Goal: Task Accomplishment & Management: Use online tool/utility

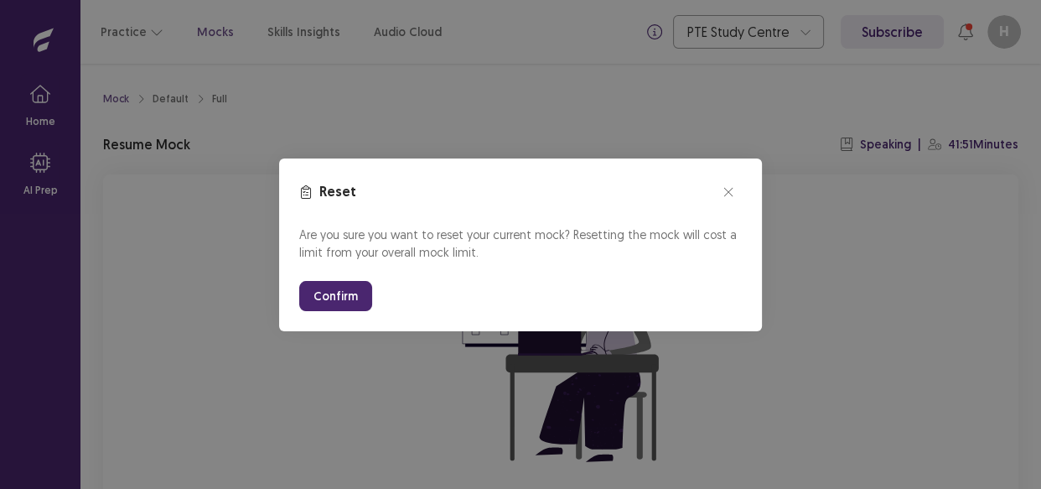
click at [356, 294] on button "Confirm" at bounding box center [335, 296] width 73 height 30
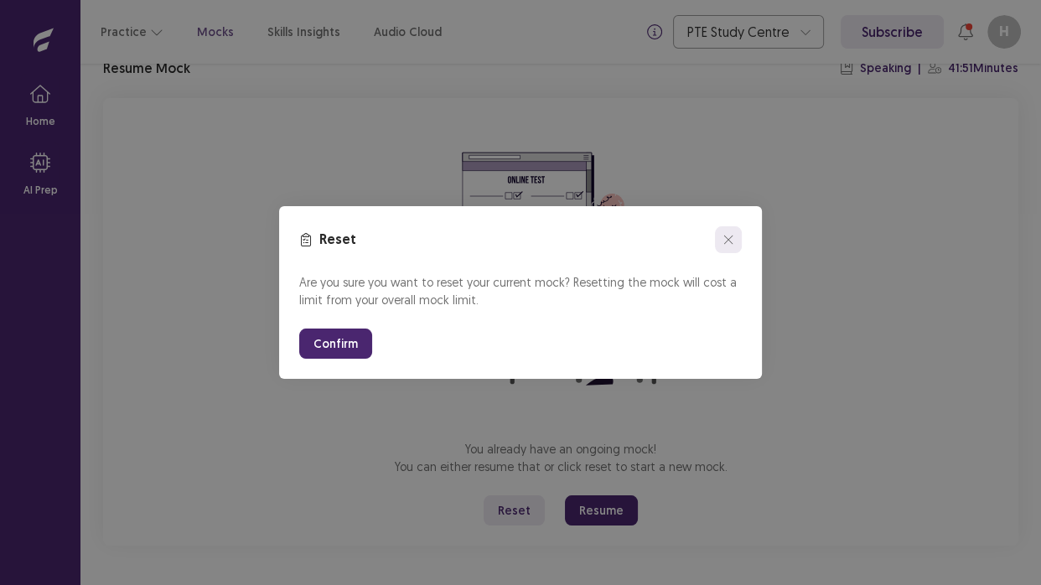
click at [728, 238] on icon "close" at bounding box center [728, 240] width 10 height 10
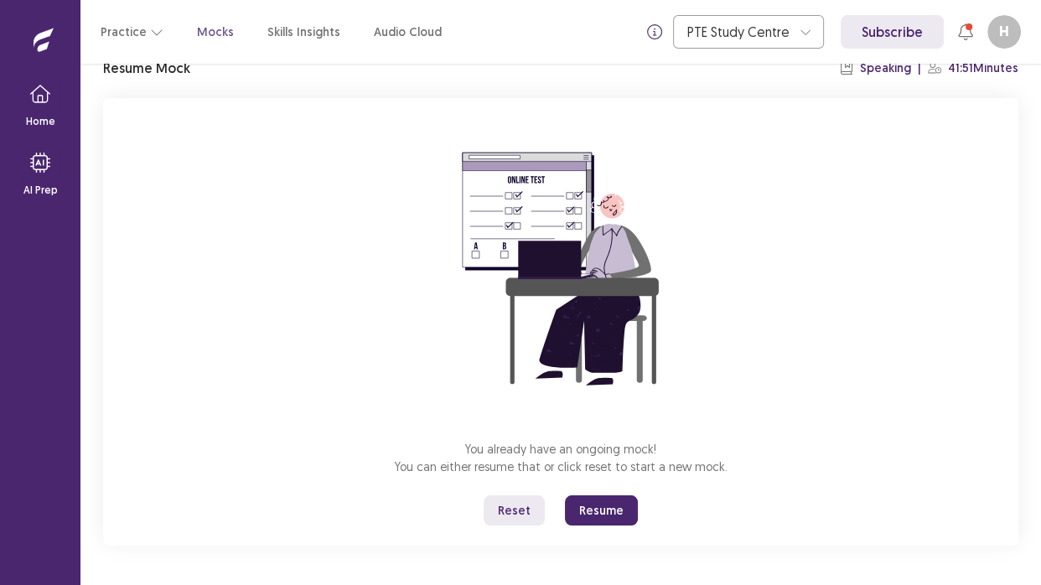
click at [582, 488] on button "Resume" at bounding box center [601, 510] width 73 height 30
click at [578, 488] on button "Resume" at bounding box center [601, 510] width 73 height 30
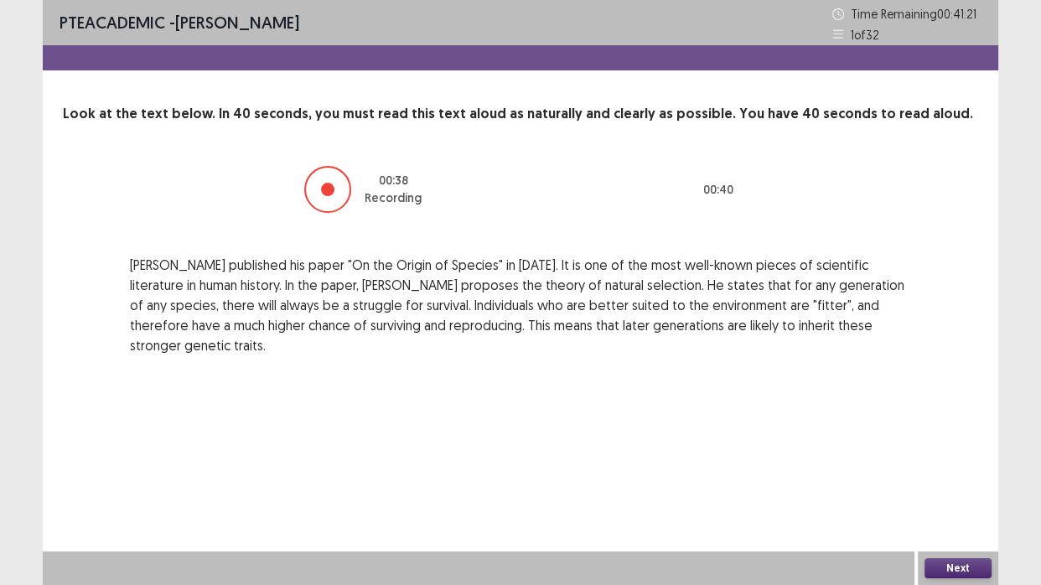
click at [935, 488] on button "Next" at bounding box center [958, 568] width 67 height 20
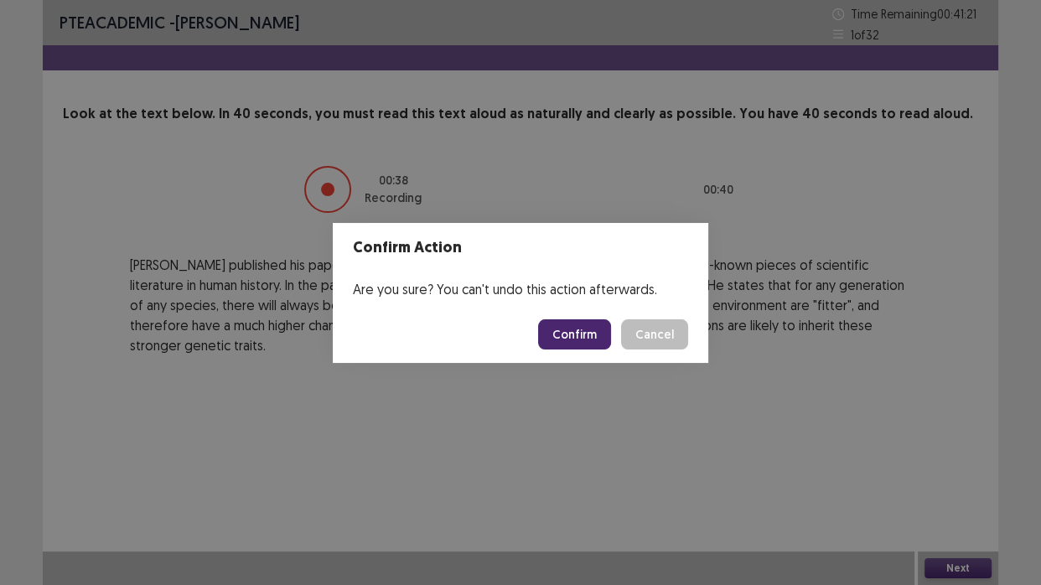
click at [573, 330] on button "Confirm" at bounding box center [574, 334] width 73 height 30
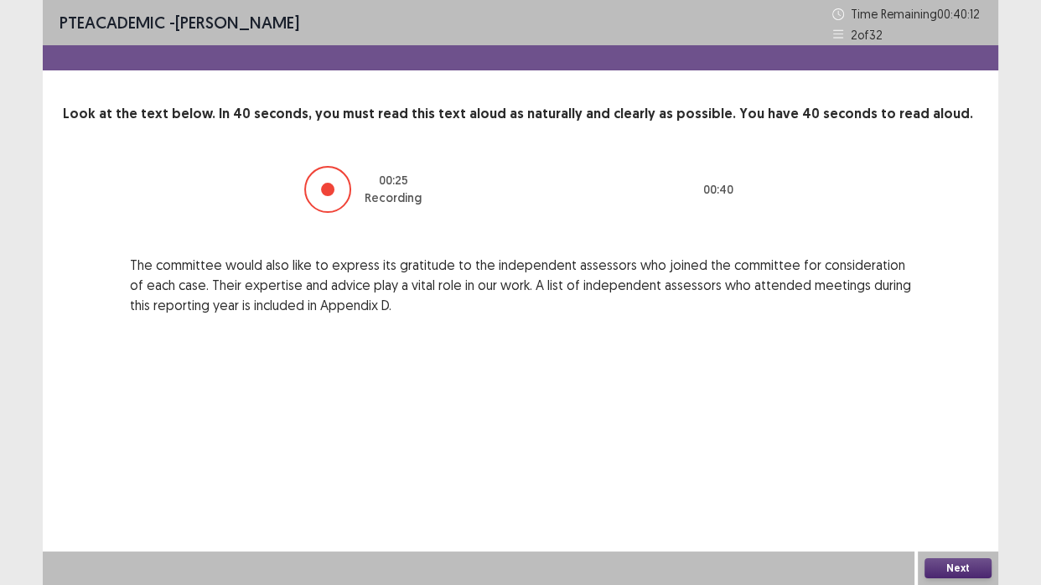
click at [956, 488] on button "Next" at bounding box center [958, 568] width 67 height 20
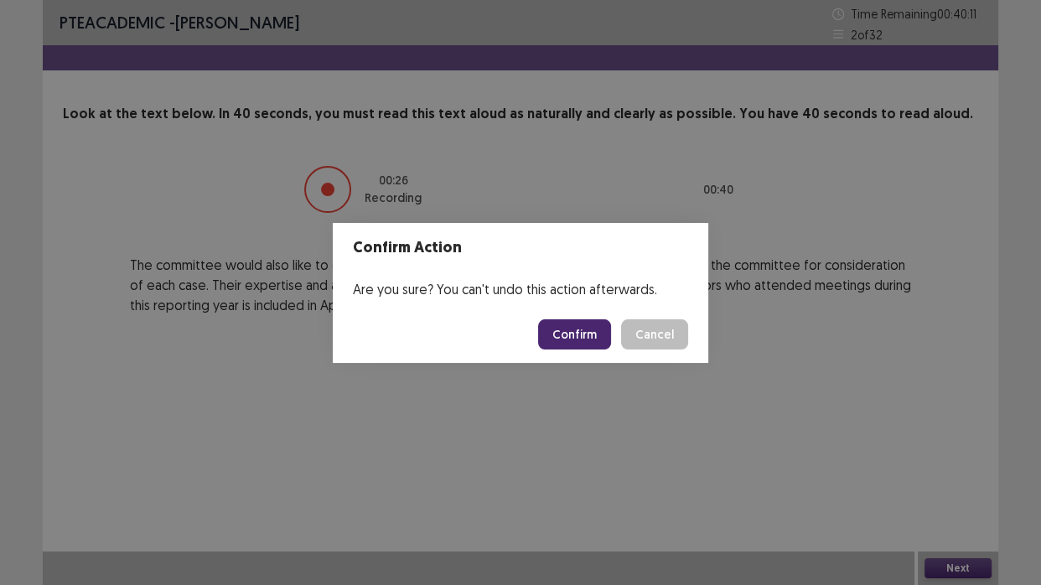
click at [591, 335] on button "Confirm" at bounding box center [574, 334] width 73 height 30
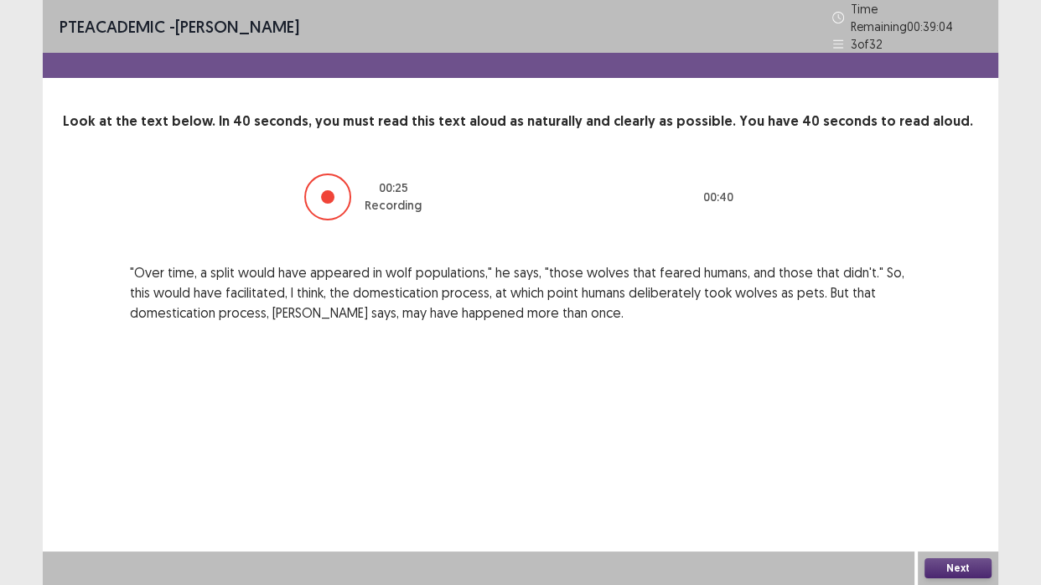
click at [957, 488] on button "Next" at bounding box center [958, 568] width 67 height 20
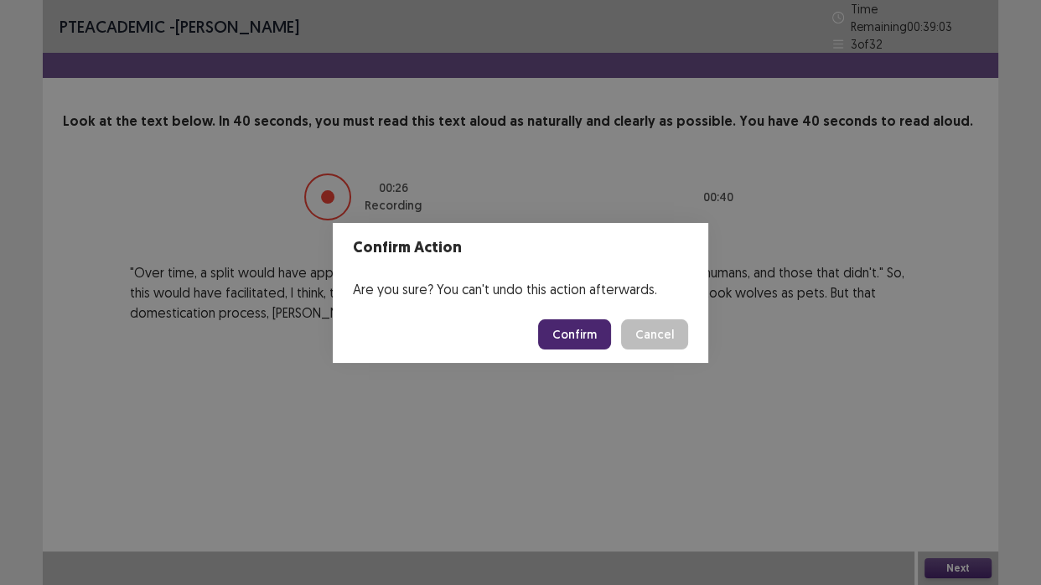
click at [591, 330] on button "Confirm" at bounding box center [574, 334] width 73 height 30
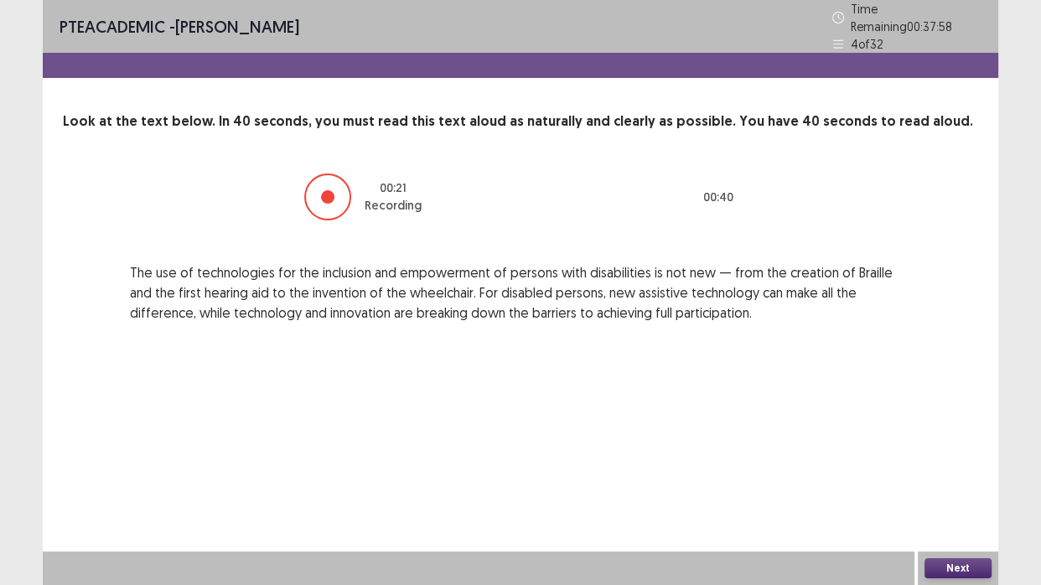
click at [934, 488] on button "Next" at bounding box center [958, 568] width 67 height 20
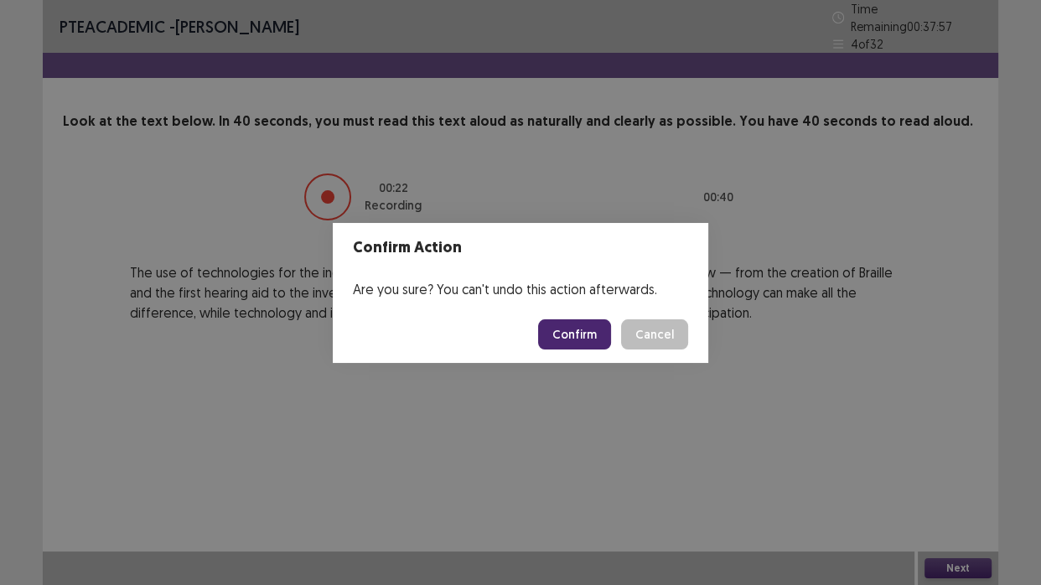
click at [593, 326] on button "Confirm" at bounding box center [574, 334] width 73 height 30
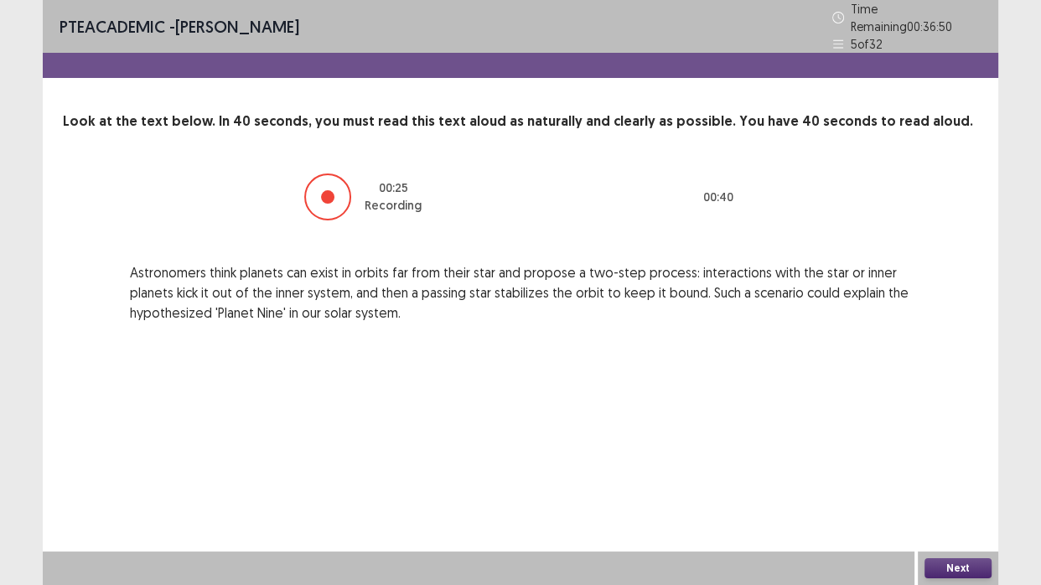
click at [948, 488] on button "Next" at bounding box center [958, 568] width 67 height 20
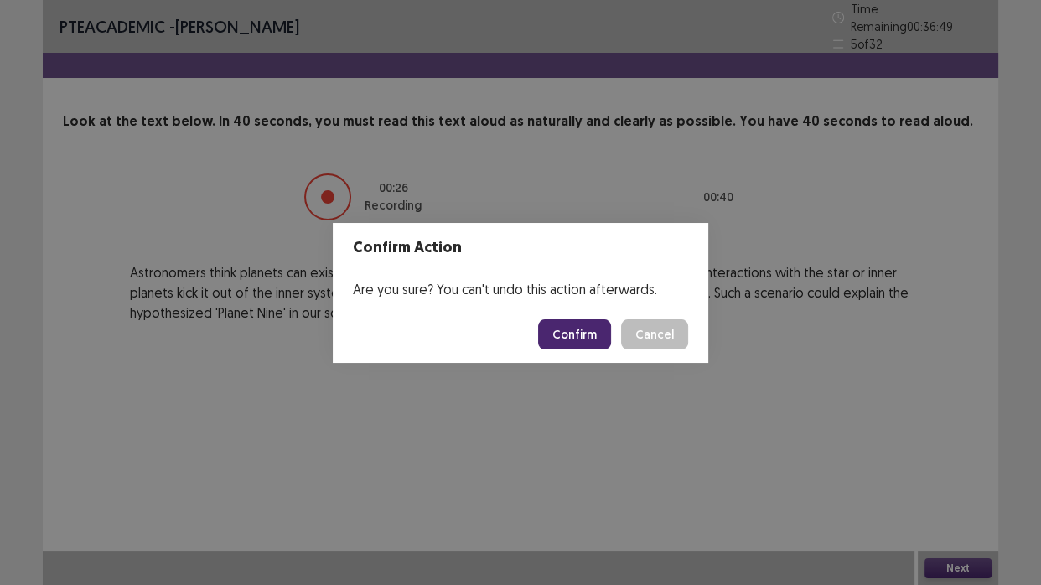
click at [598, 340] on button "Confirm" at bounding box center [574, 334] width 73 height 30
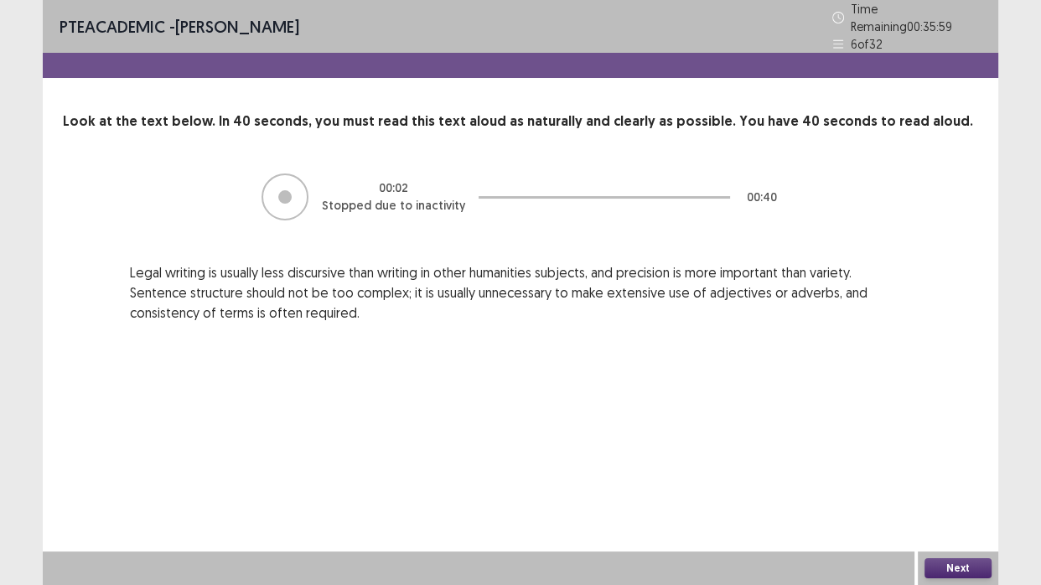
click at [935, 488] on button "Next" at bounding box center [958, 568] width 67 height 20
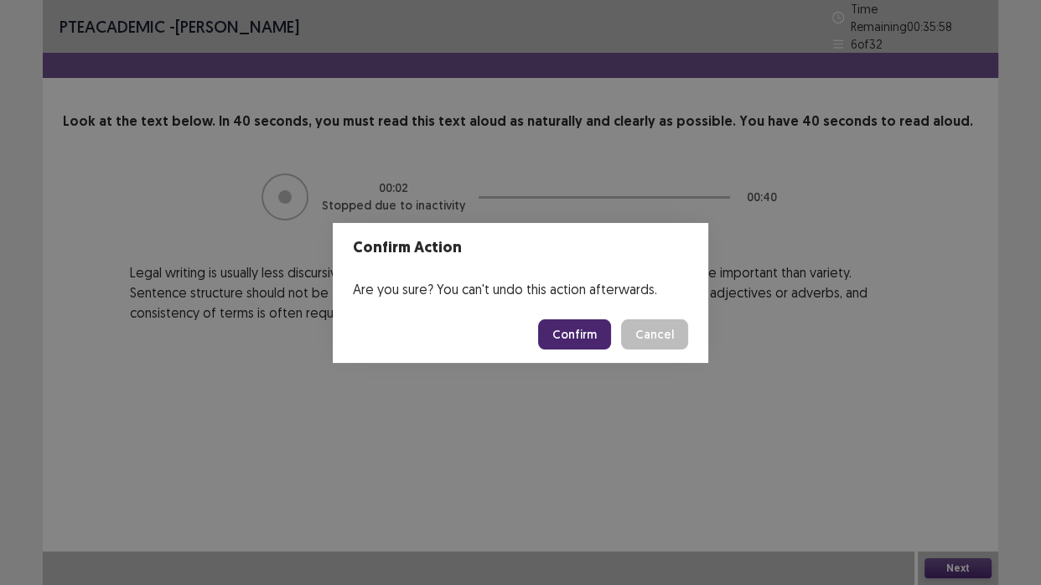
click at [568, 335] on button "Confirm" at bounding box center [574, 334] width 73 height 30
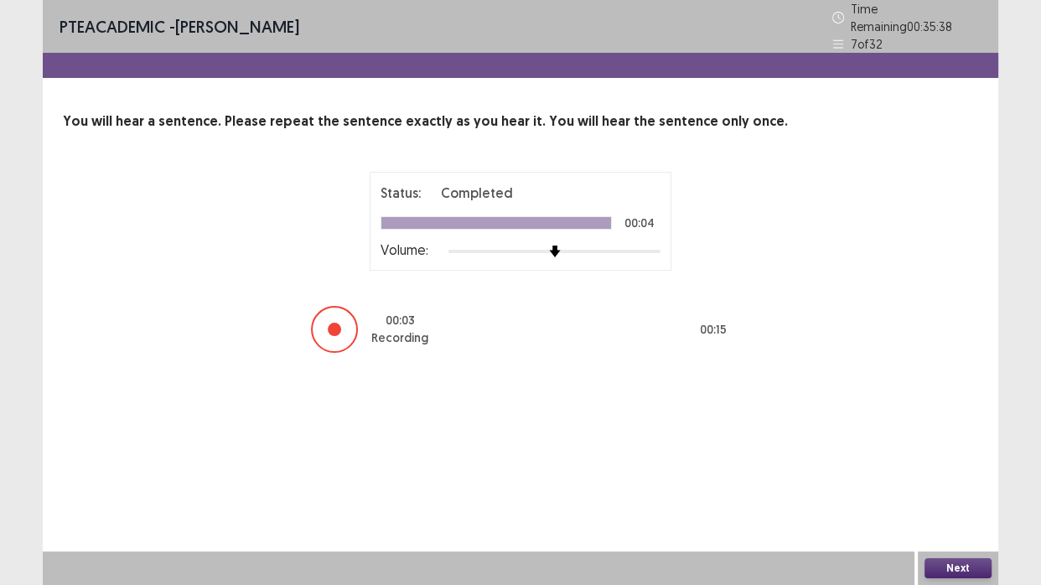
click at [945, 488] on button "Next" at bounding box center [958, 568] width 67 height 20
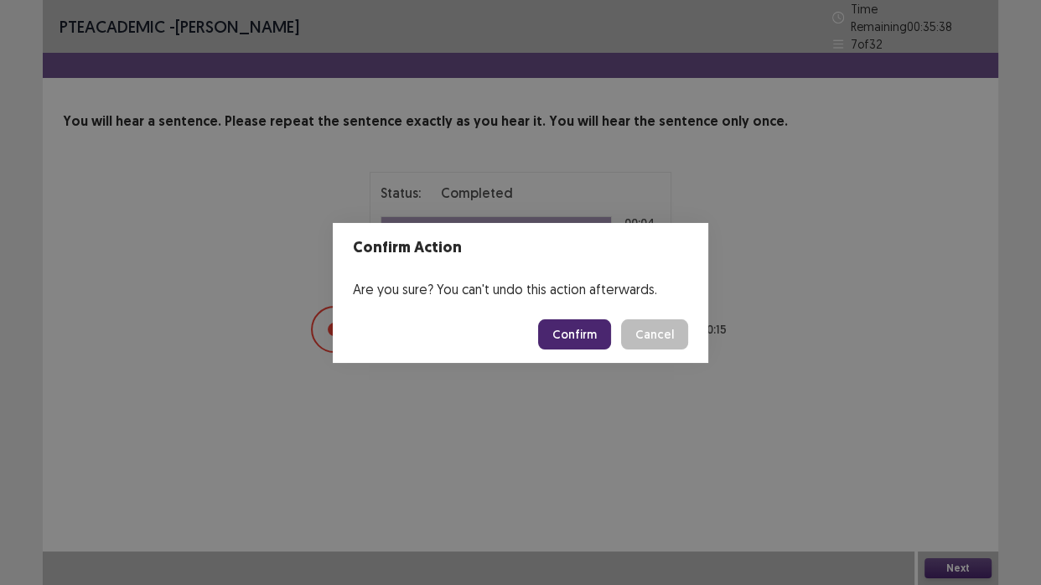
click at [590, 334] on button "Confirm" at bounding box center [574, 334] width 73 height 30
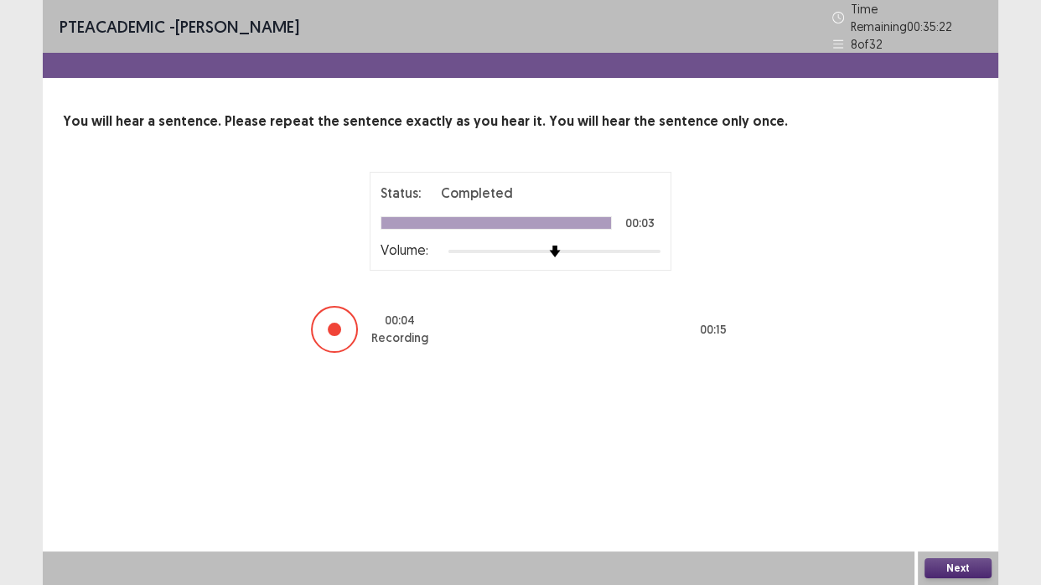
click at [964, 488] on button "Next" at bounding box center [958, 568] width 67 height 20
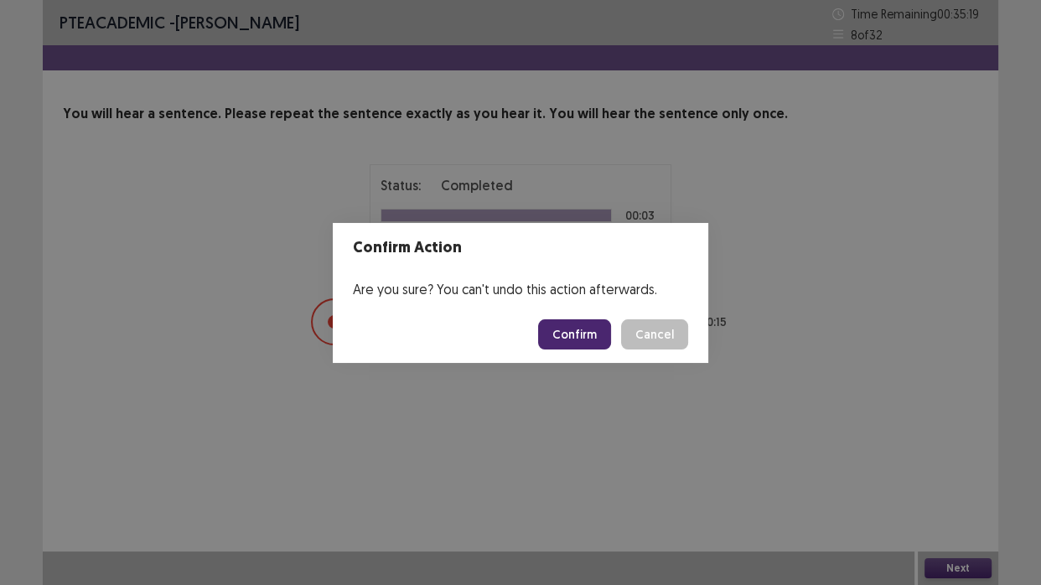
click at [594, 333] on button "Confirm" at bounding box center [574, 334] width 73 height 30
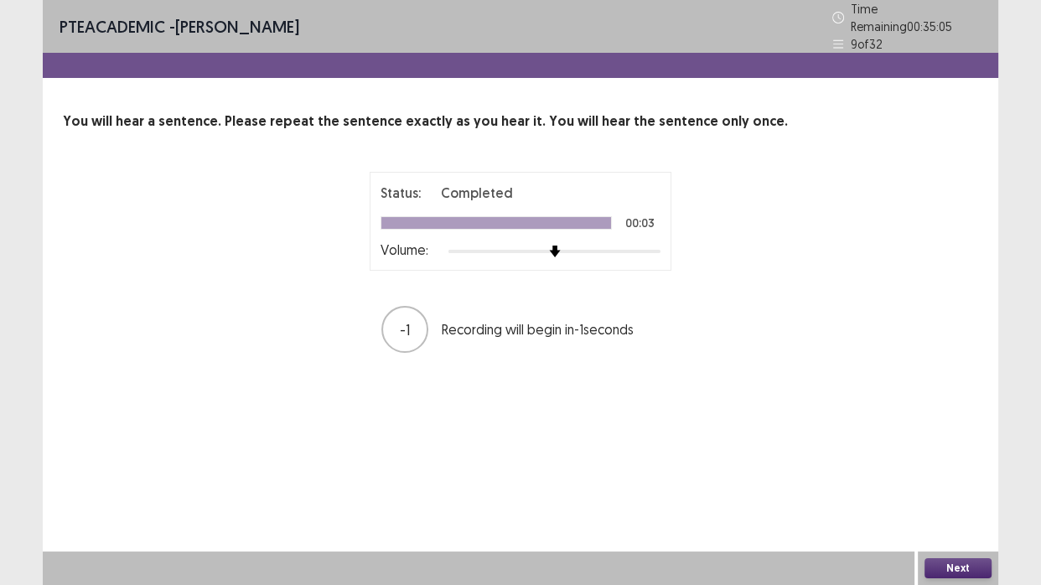
click at [949, 488] on button "Next" at bounding box center [958, 568] width 67 height 20
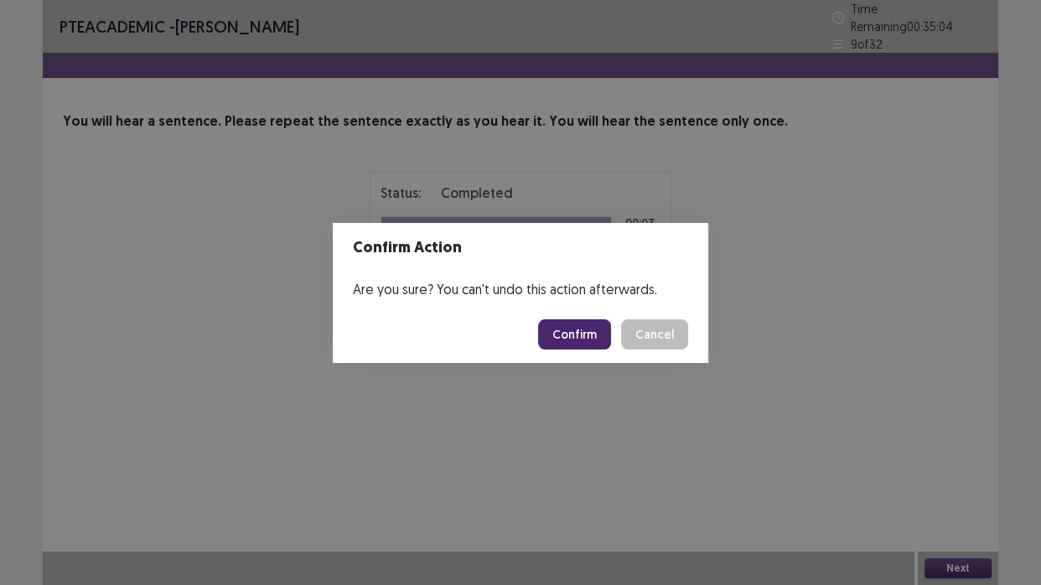
click at [578, 326] on button "Confirm" at bounding box center [574, 334] width 73 height 30
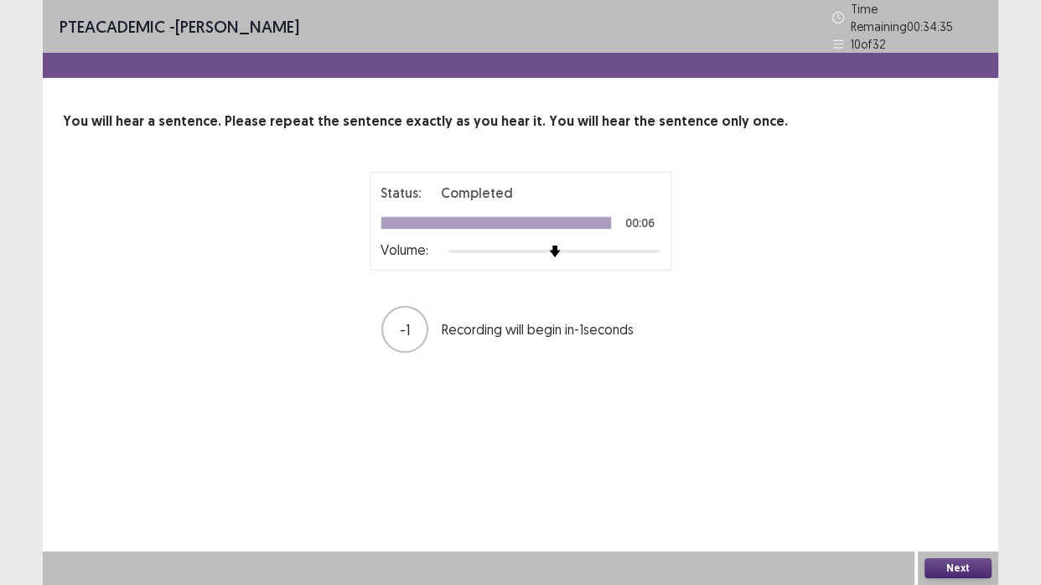
click at [952, 488] on button "Next" at bounding box center [958, 568] width 67 height 20
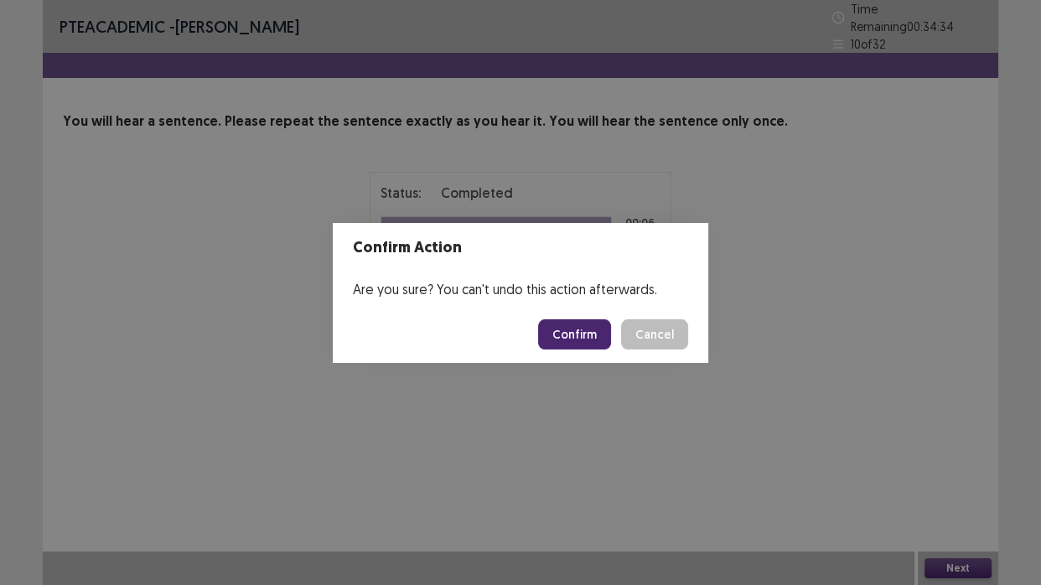
click at [568, 335] on button "Confirm" at bounding box center [574, 334] width 73 height 30
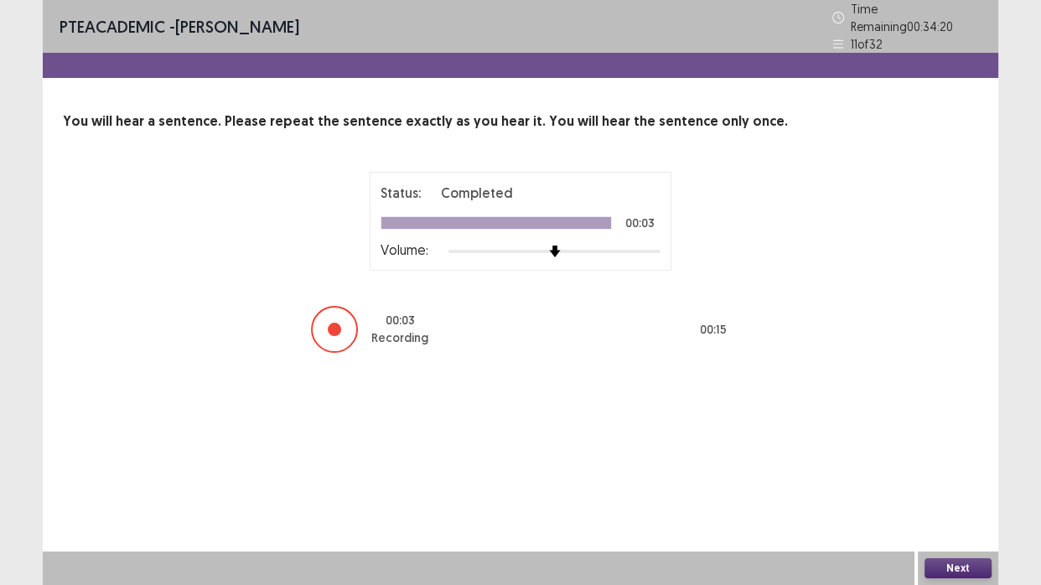
click at [931, 488] on button "Next" at bounding box center [958, 568] width 67 height 20
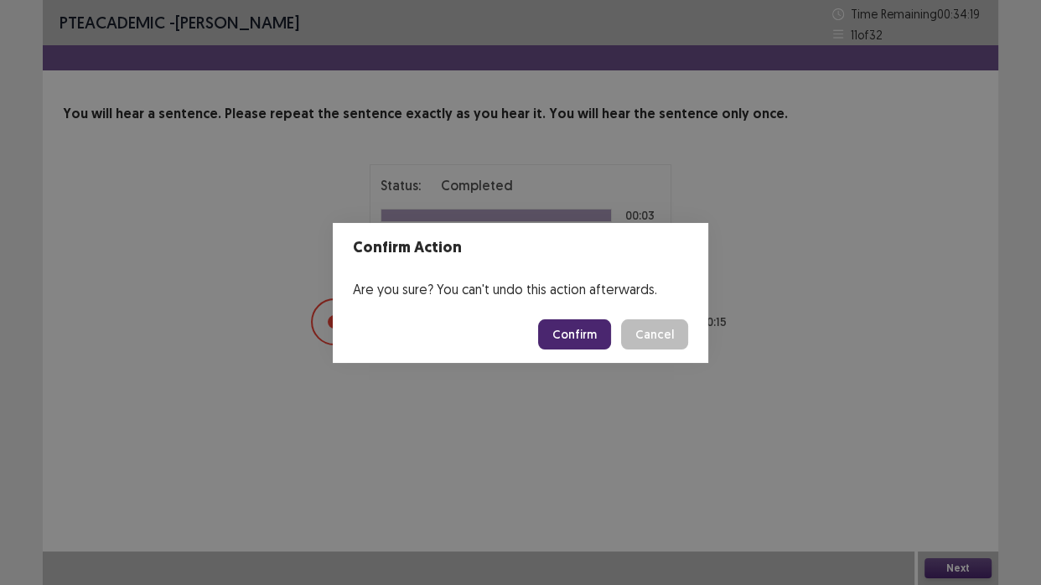
click at [594, 335] on button "Confirm" at bounding box center [574, 334] width 73 height 30
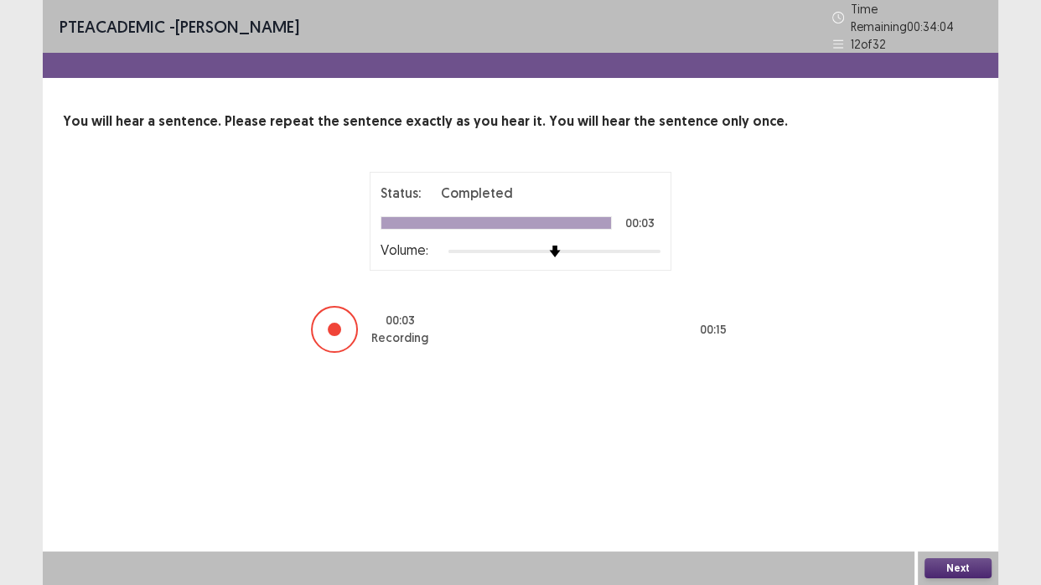
click at [964, 488] on button "Next" at bounding box center [958, 568] width 67 height 20
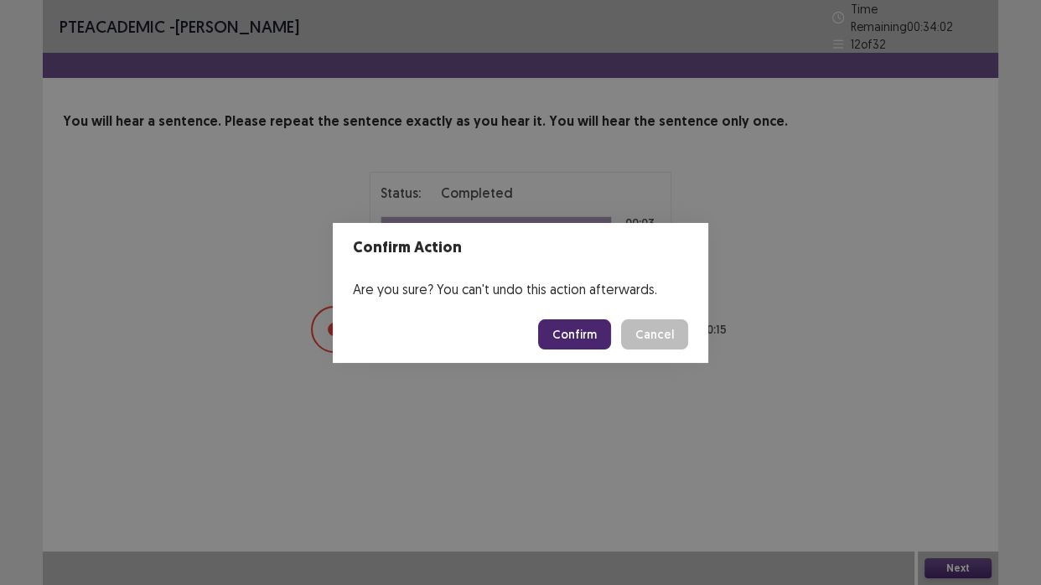
click at [568, 327] on button "Confirm" at bounding box center [574, 334] width 73 height 30
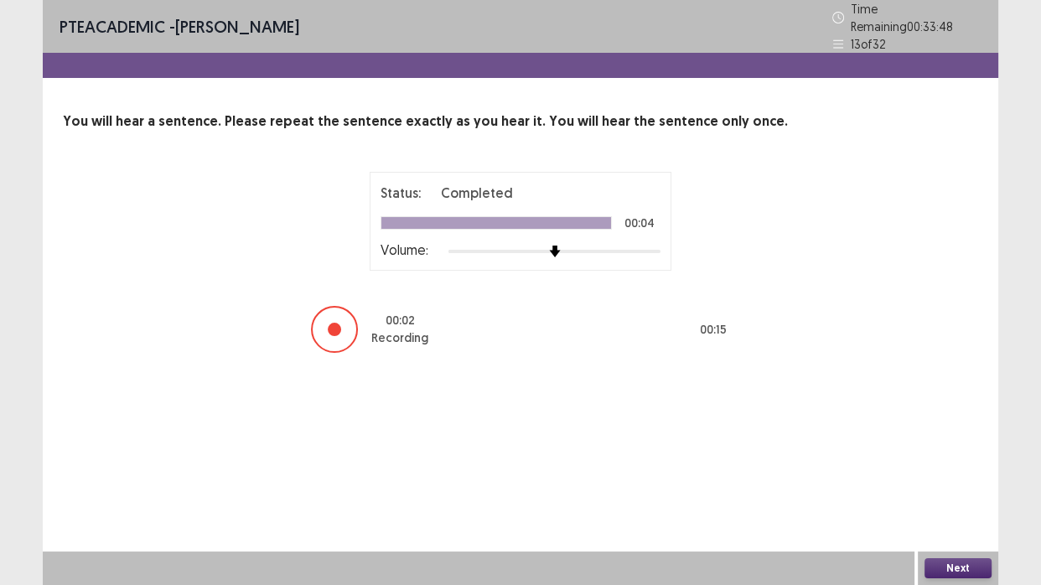
click at [969, 488] on button "Next" at bounding box center [958, 568] width 67 height 20
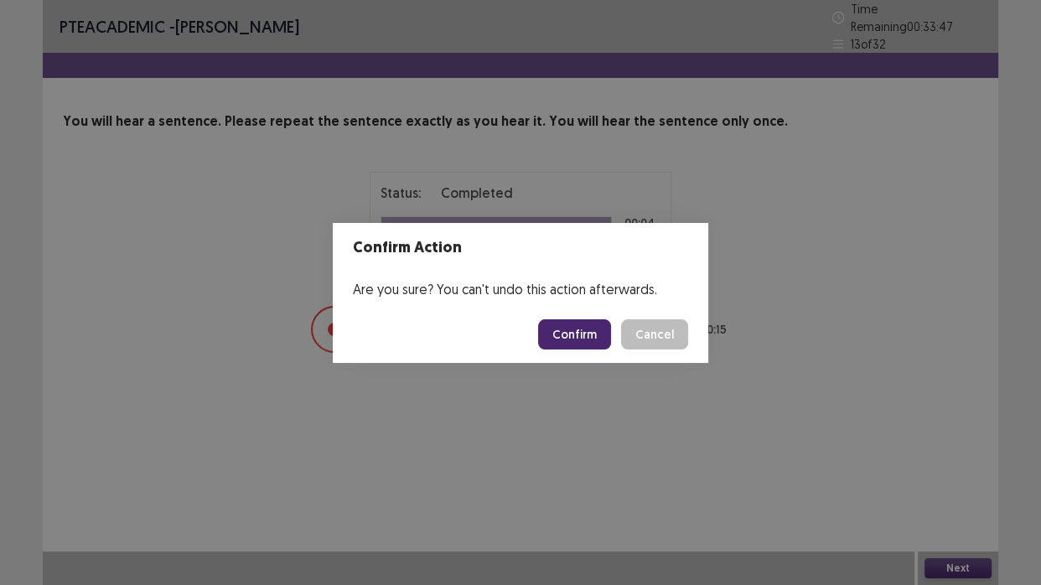
click at [602, 334] on button "Confirm" at bounding box center [574, 334] width 73 height 30
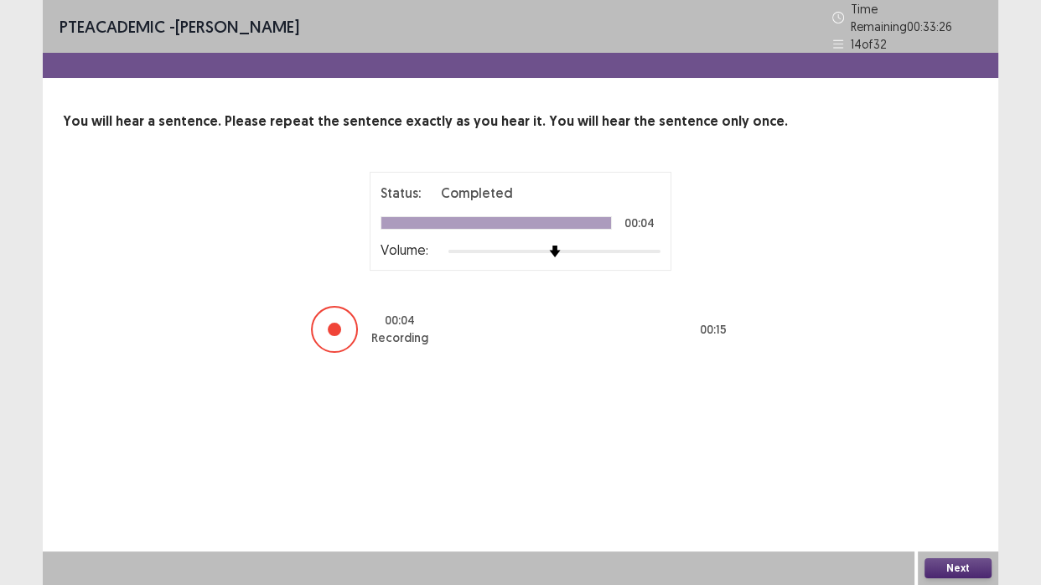
click at [948, 488] on div "Next" at bounding box center [958, 569] width 80 height 34
click at [946, 488] on button "Next" at bounding box center [958, 568] width 67 height 20
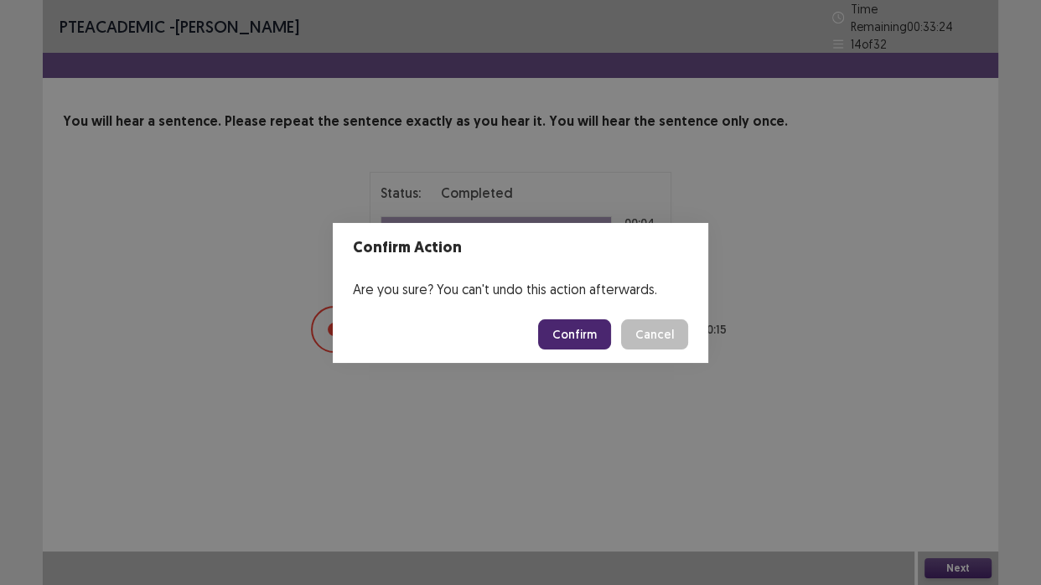
click at [580, 329] on button "Confirm" at bounding box center [574, 334] width 73 height 30
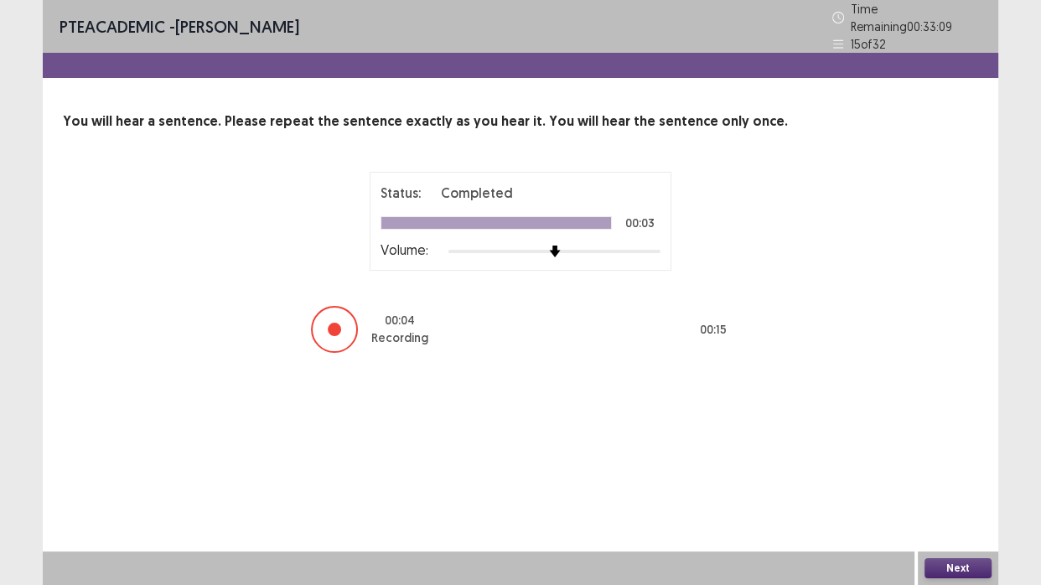
click at [957, 488] on button "Next" at bounding box center [958, 568] width 67 height 20
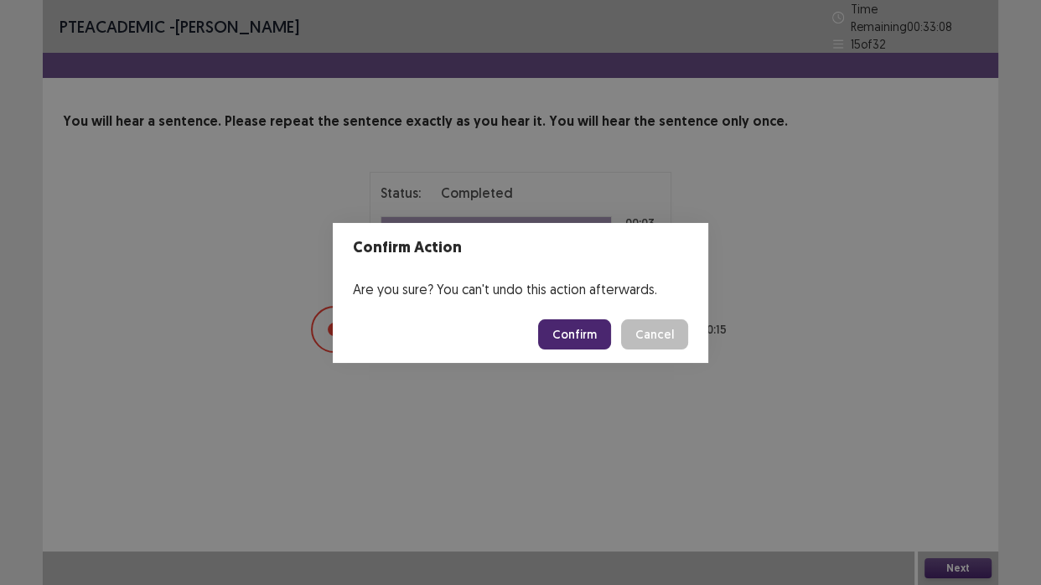
click at [594, 344] on button "Confirm" at bounding box center [574, 334] width 73 height 30
click at [493, 459] on div "Confirm Action Are you sure? You can't undo this action afterwards. Loading... …" at bounding box center [520, 292] width 1041 height 585
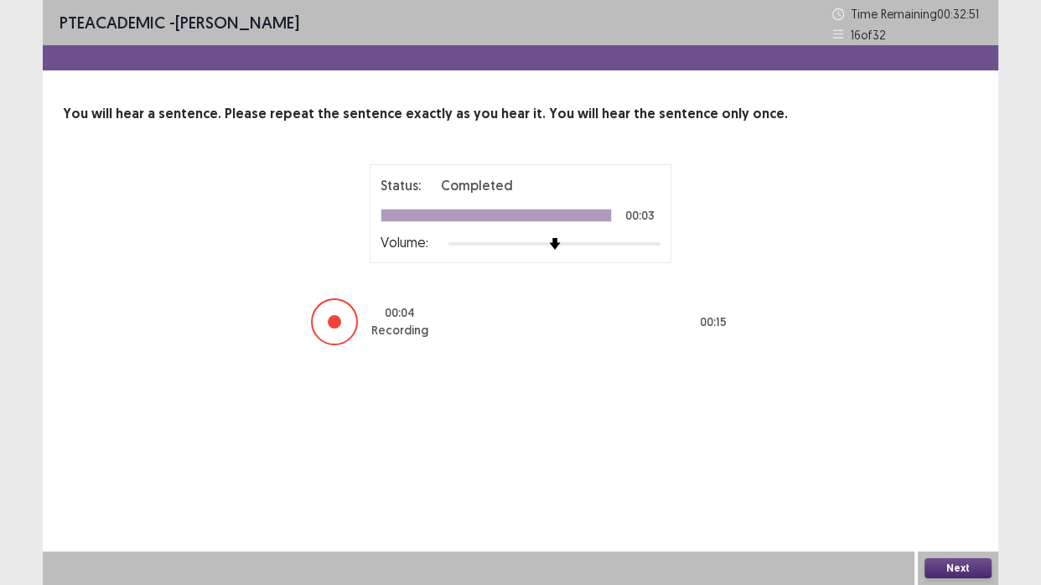
click at [941, 488] on button "Next" at bounding box center [958, 568] width 67 height 20
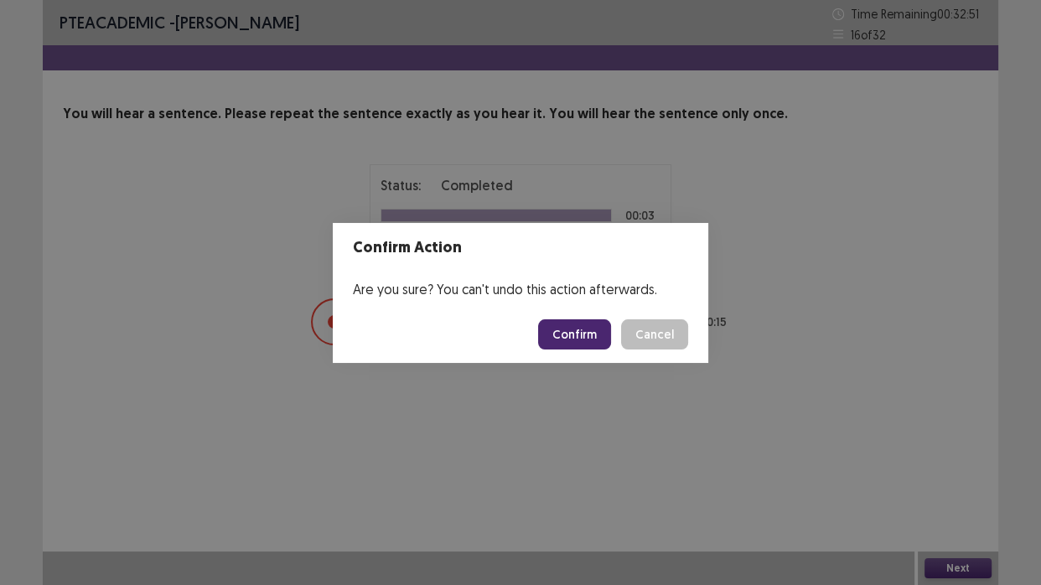
click at [582, 335] on button "Confirm" at bounding box center [574, 334] width 73 height 30
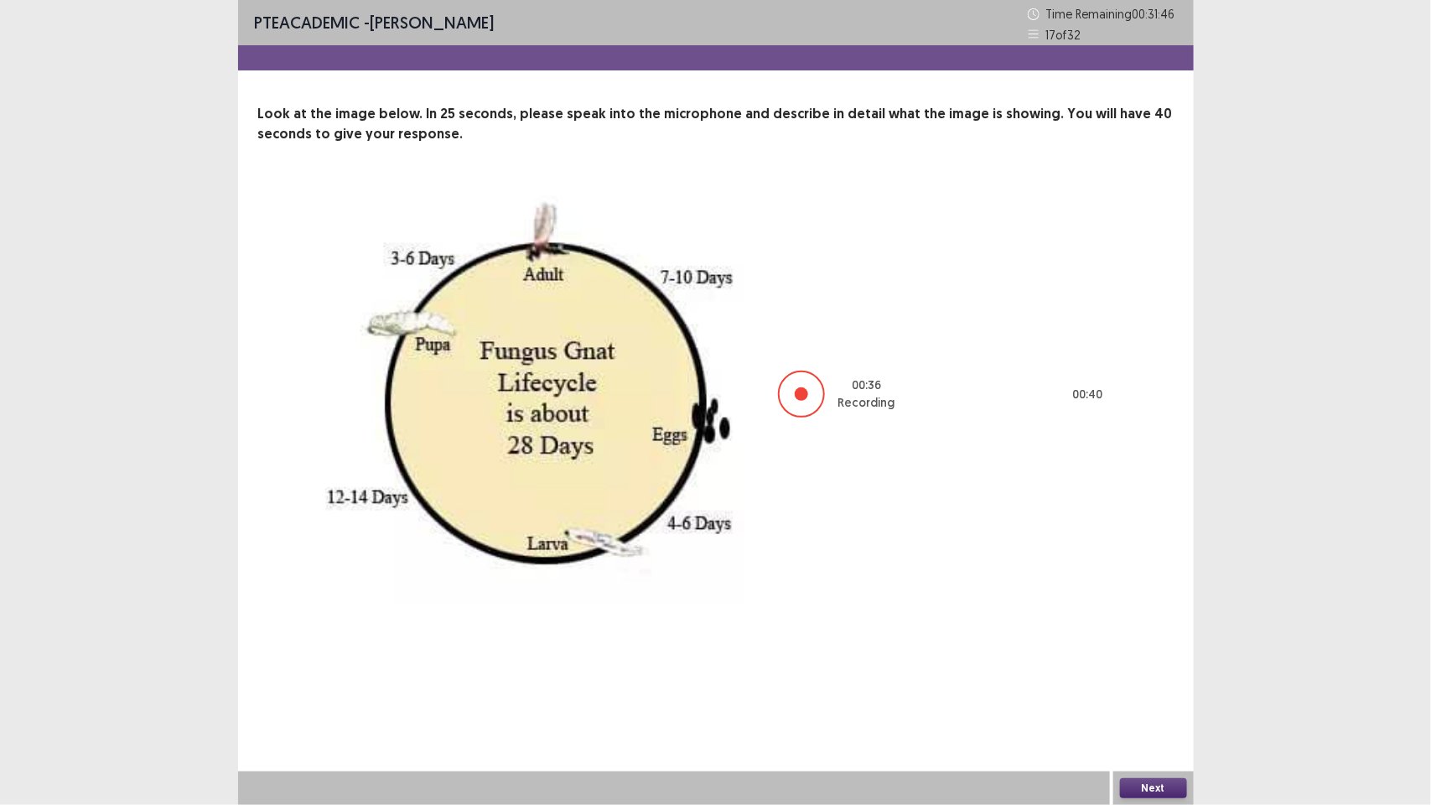
click at [1040, 488] on button "Next" at bounding box center [1153, 788] width 67 height 20
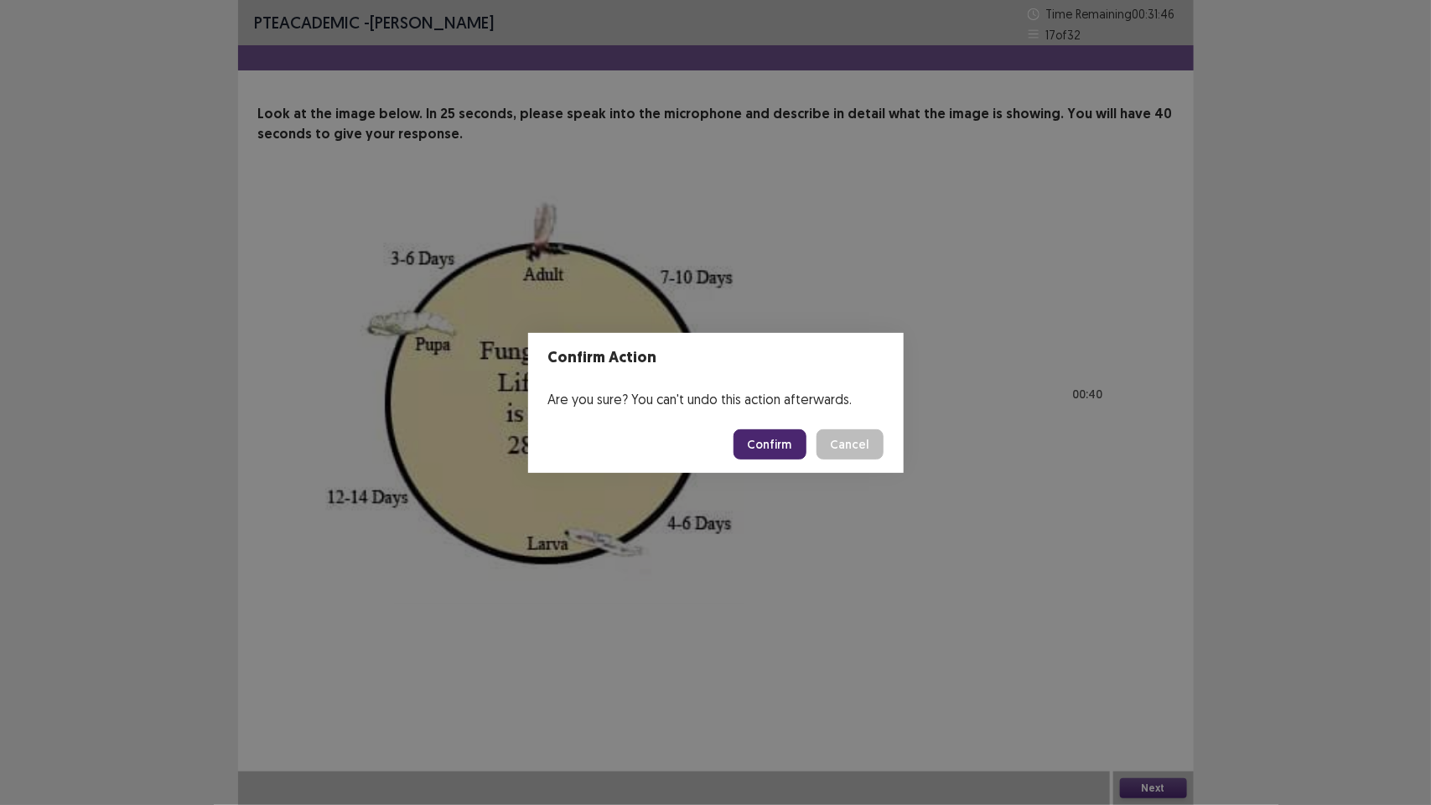
click at [767, 447] on button "Confirm" at bounding box center [770, 444] width 73 height 30
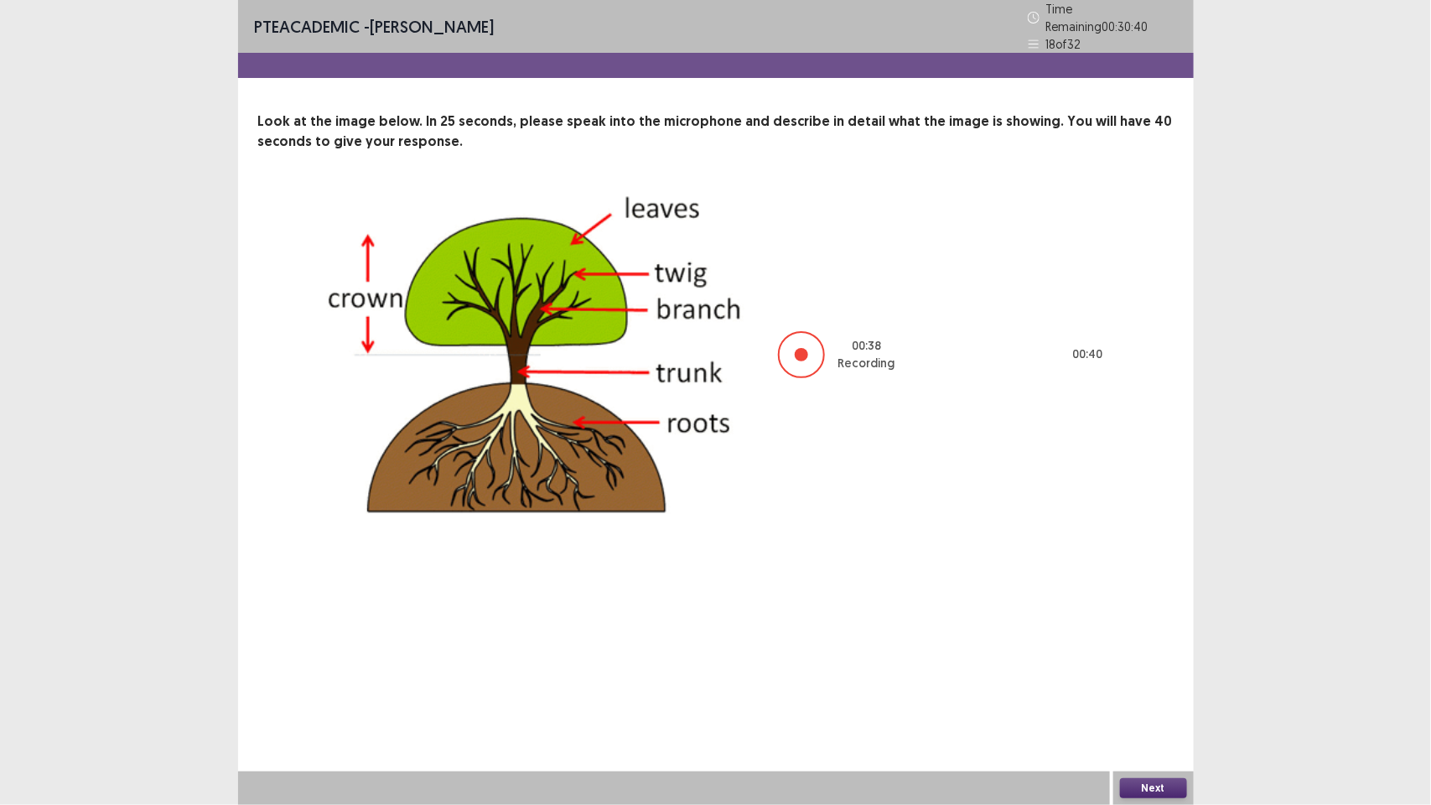
click at [1040, 488] on button "Next" at bounding box center [1153, 788] width 67 height 20
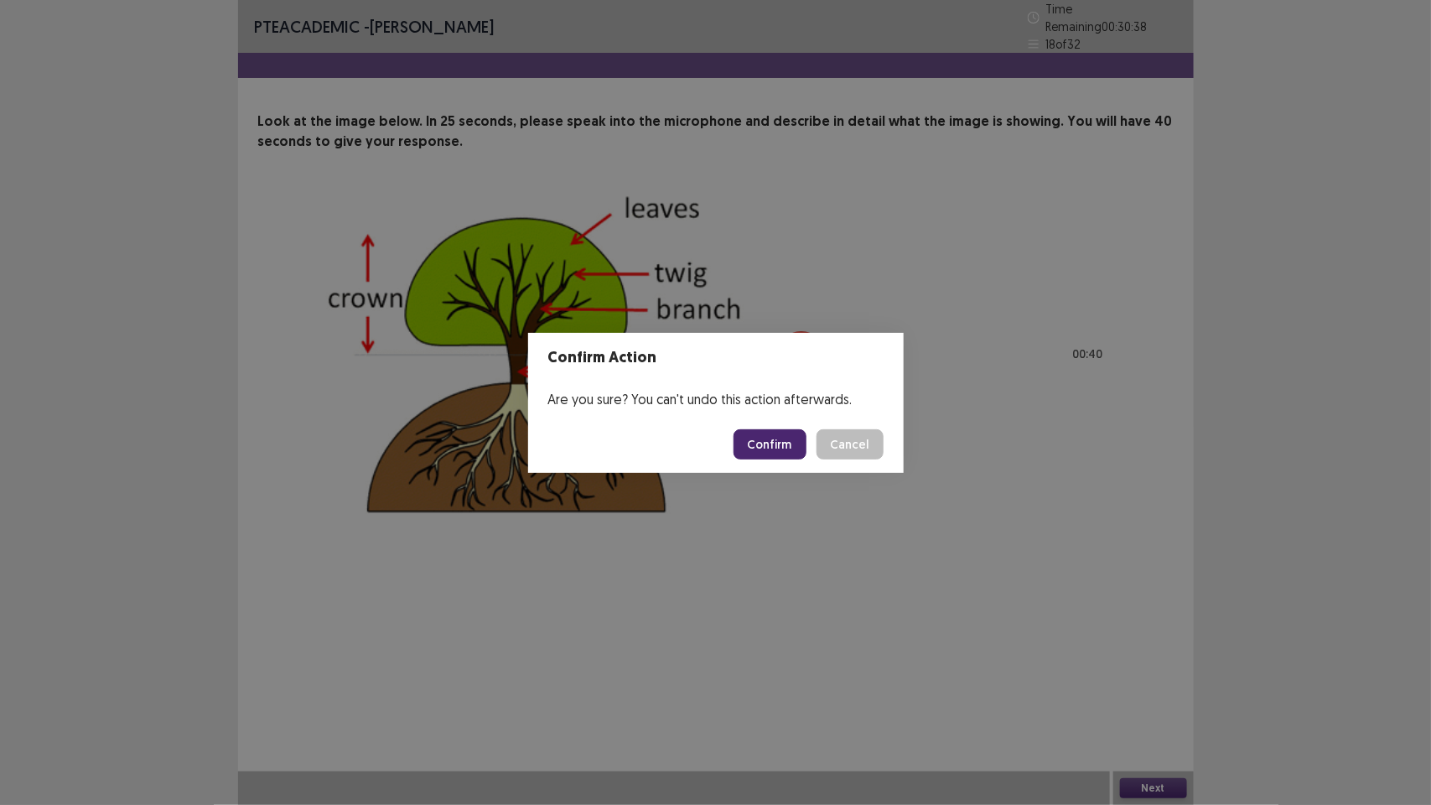
click at [760, 443] on button "Confirm" at bounding box center [770, 444] width 73 height 30
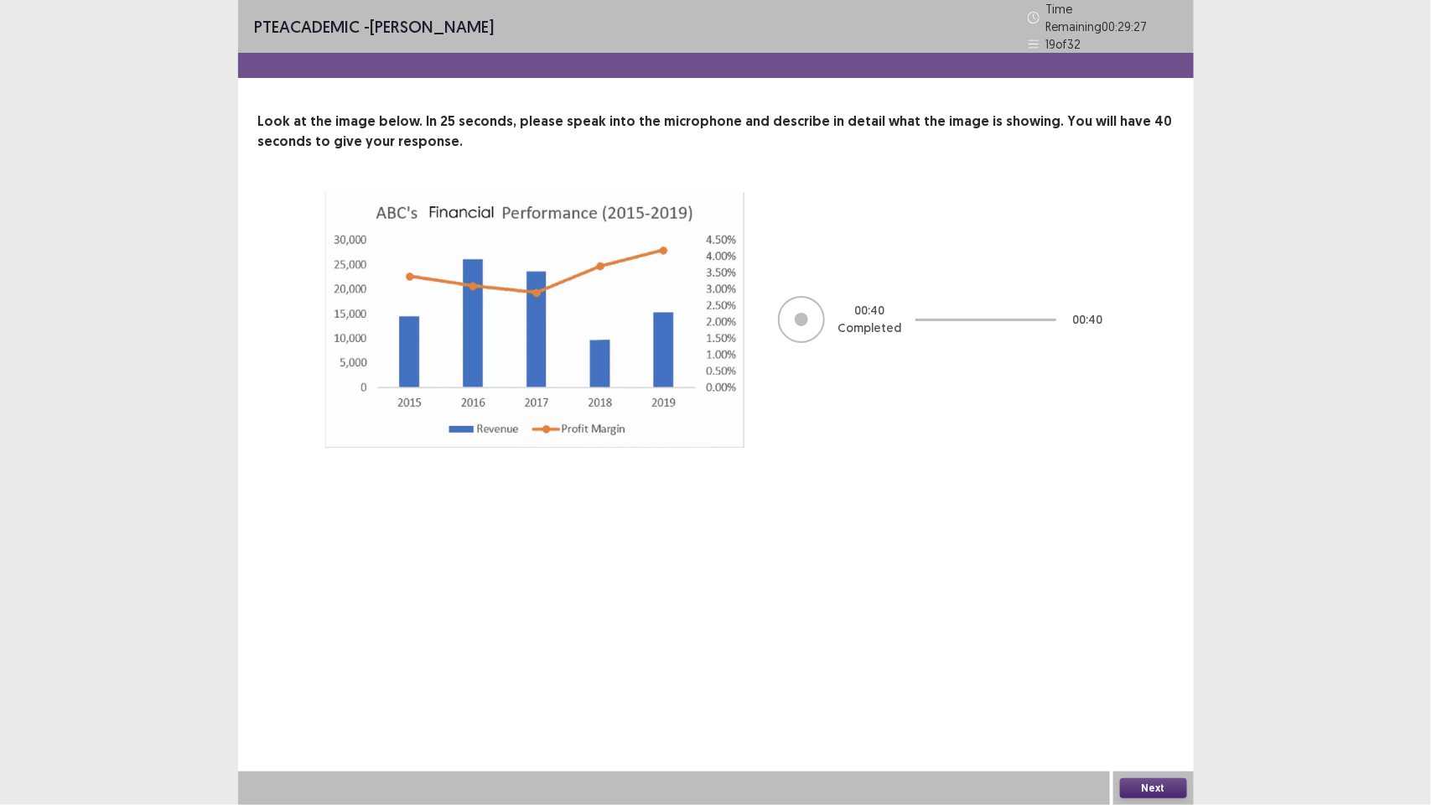
click at [1040, 488] on button "Next" at bounding box center [1153, 788] width 67 height 20
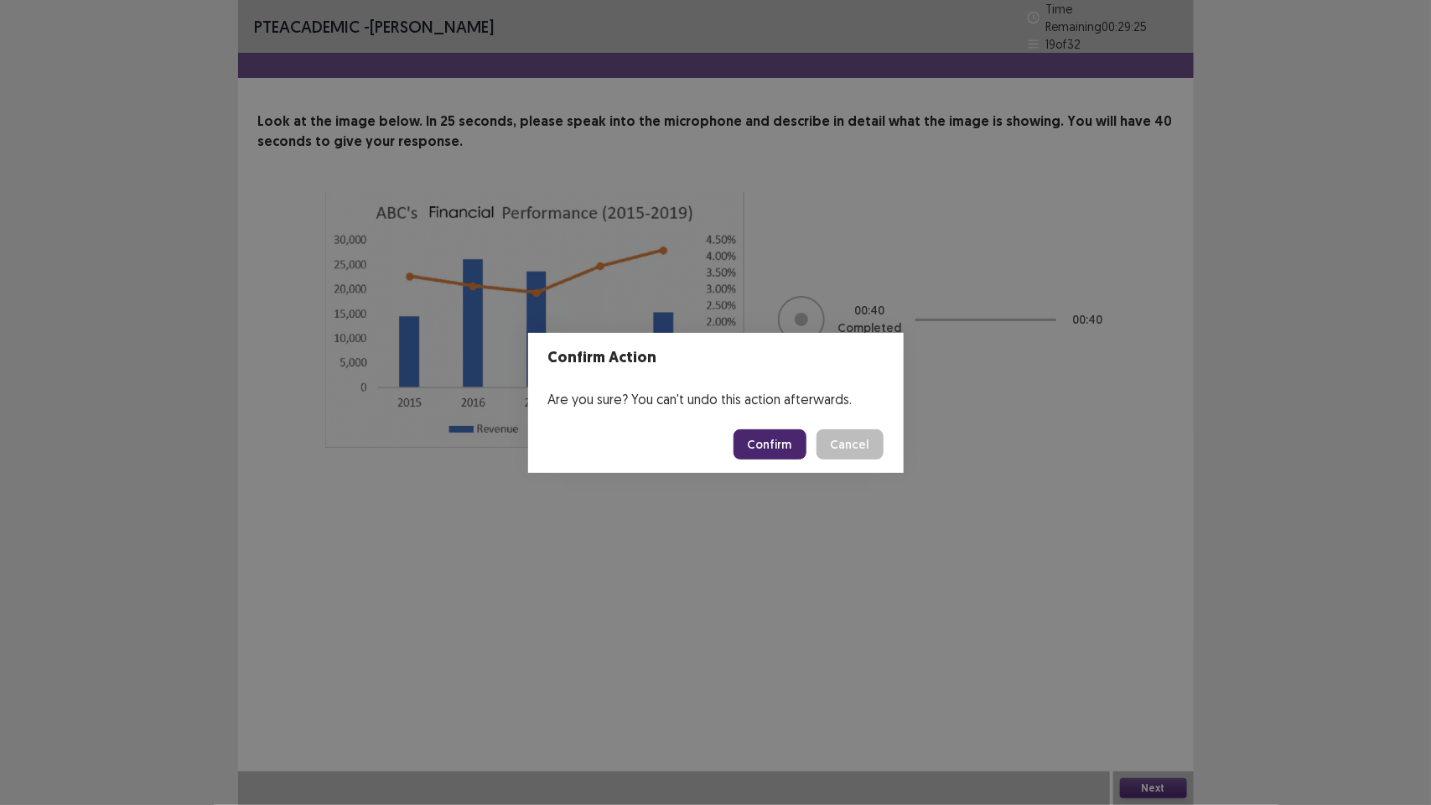
click at [782, 433] on button "Confirm" at bounding box center [770, 444] width 73 height 30
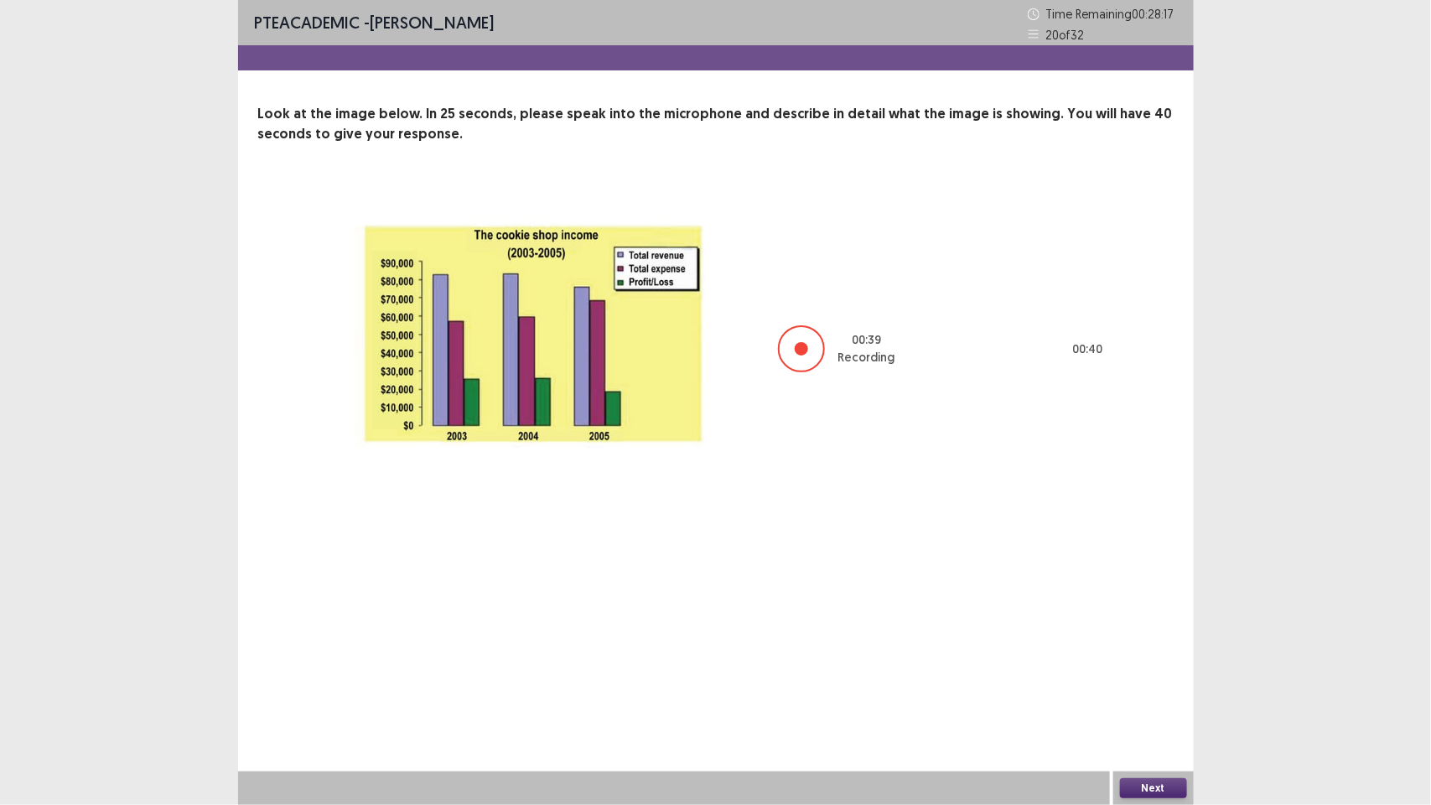
click at [1040, 488] on button "Next" at bounding box center [1153, 788] width 67 height 20
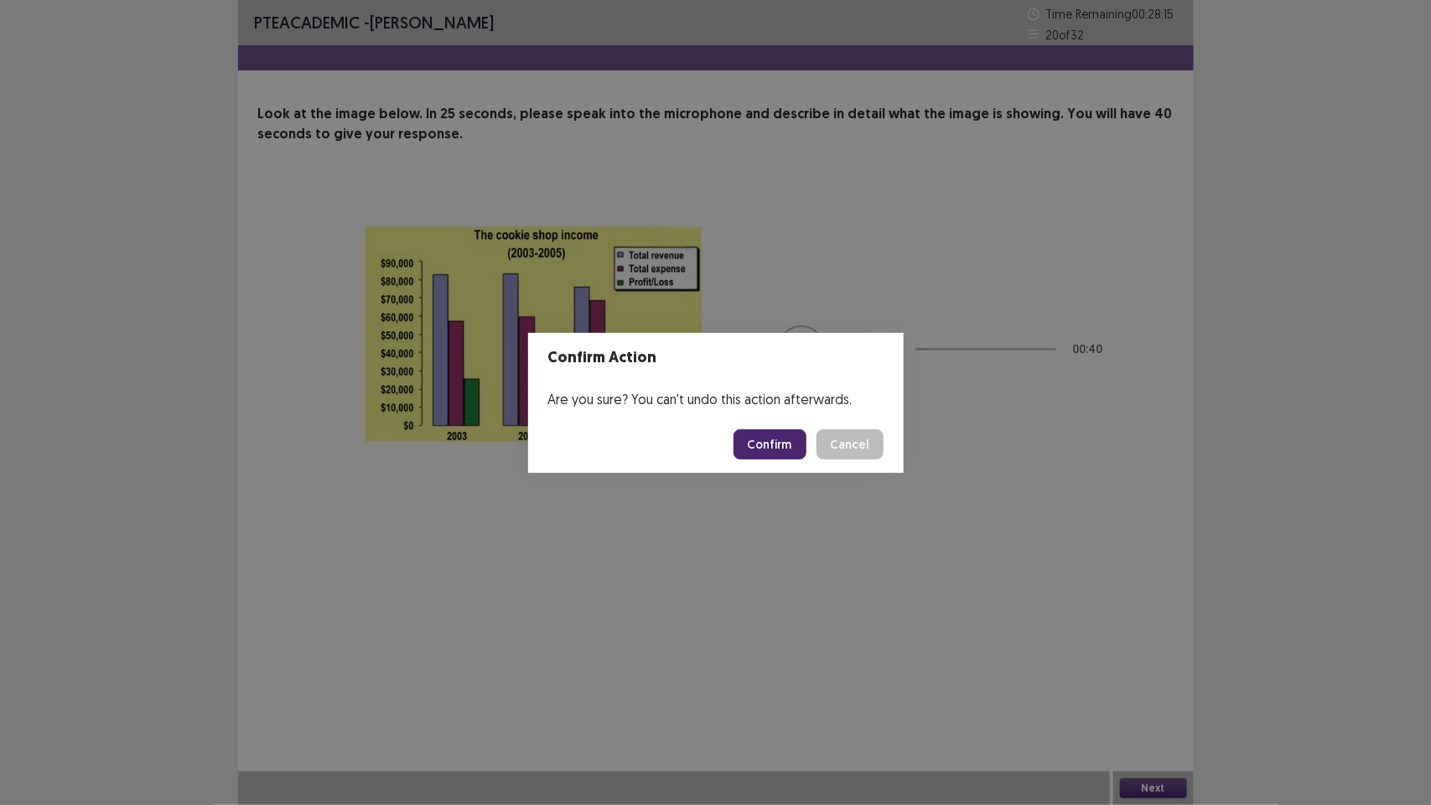
click at [768, 430] on button "Confirm" at bounding box center [770, 444] width 73 height 30
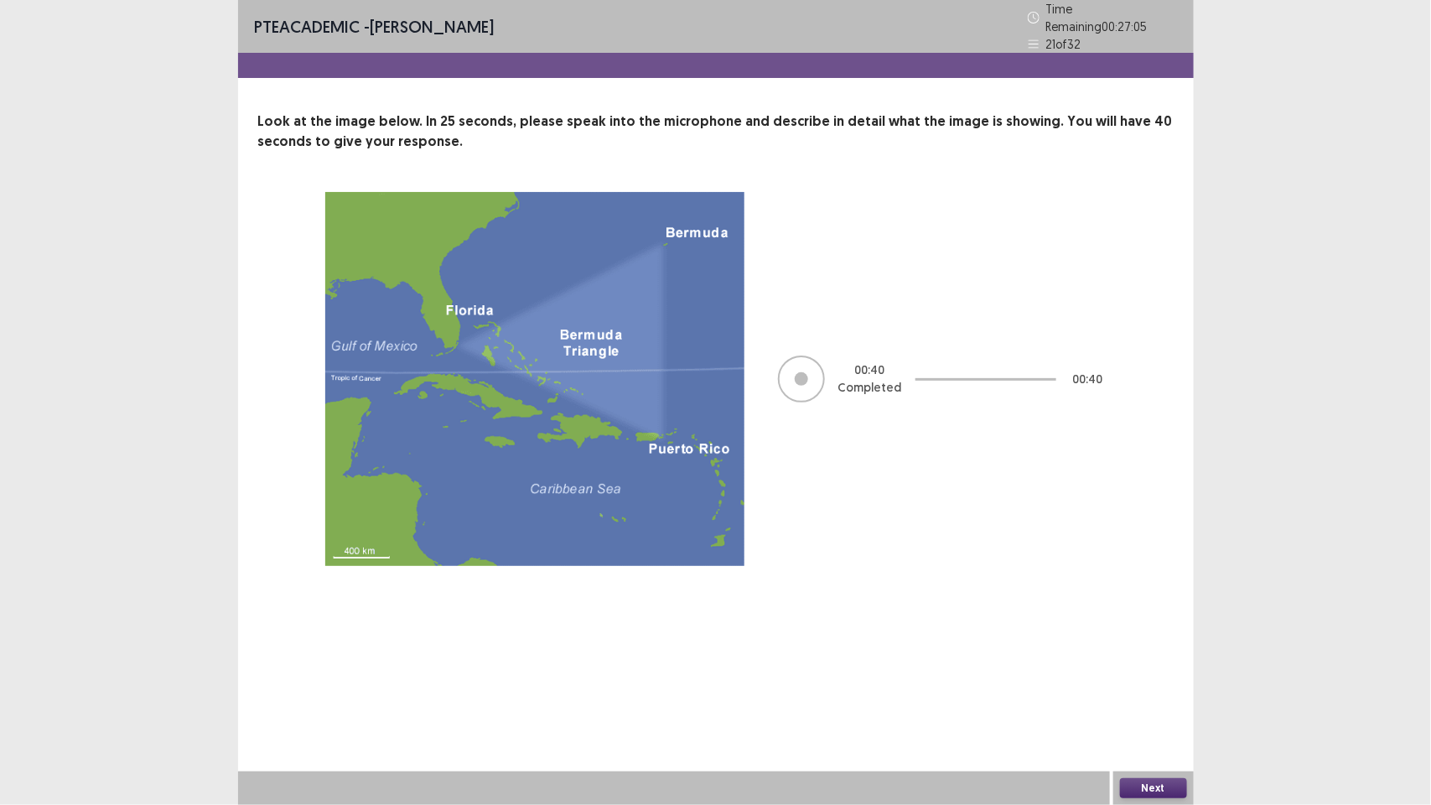
click at [1149, 791] on button "Next" at bounding box center [1153, 788] width 67 height 20
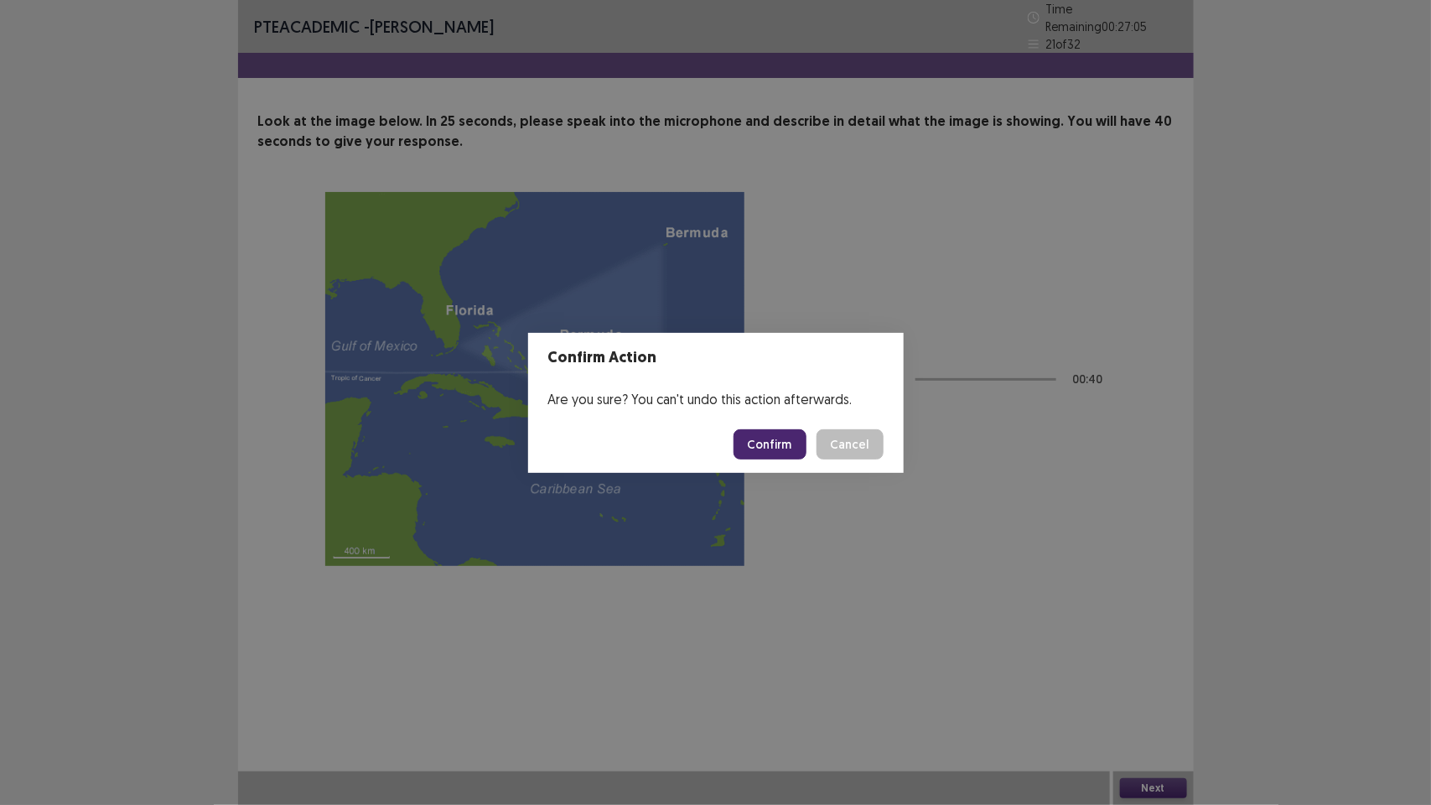
click at [784, 430] on button "Confirm" at bounding box center [770, 444] width 73 height 30
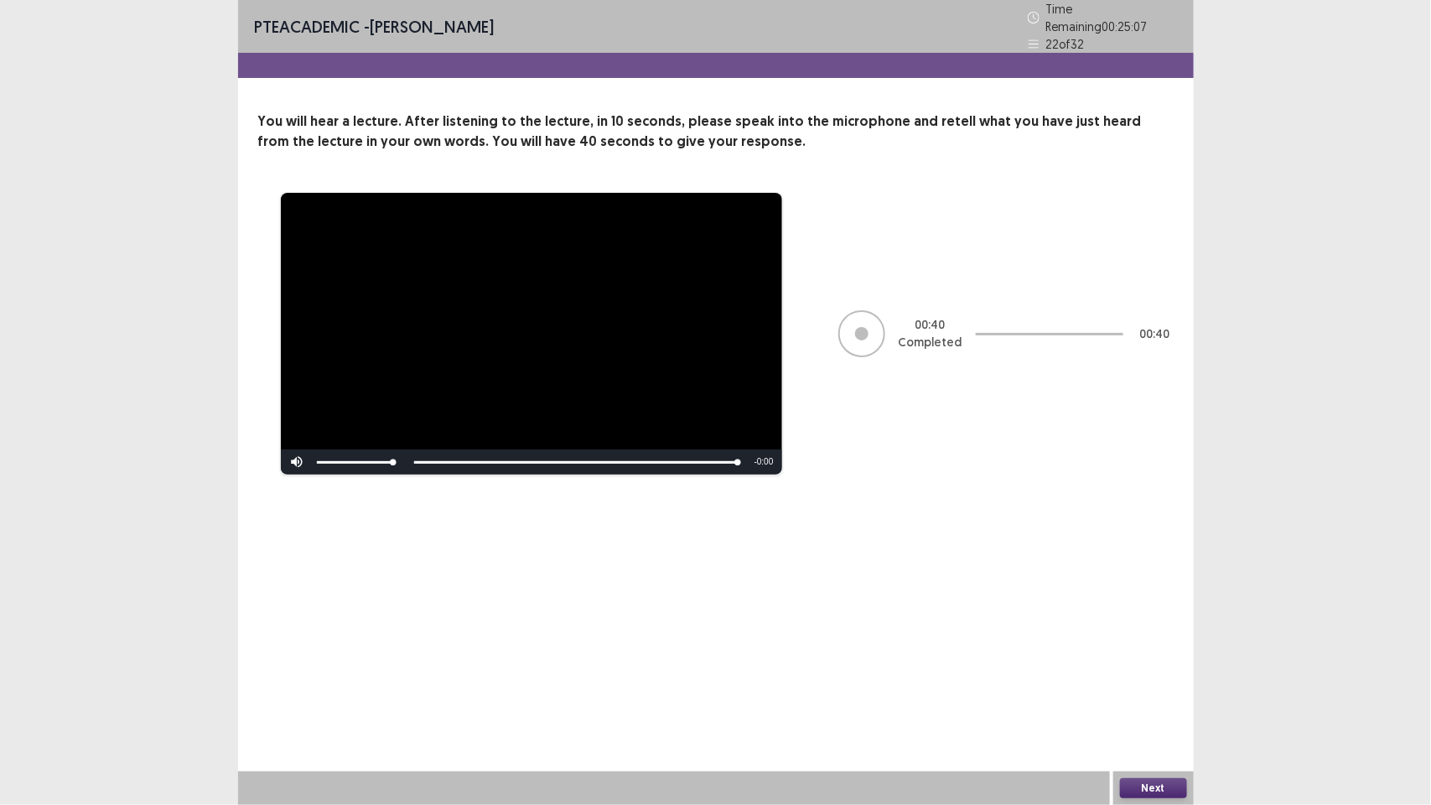
click at [1145, 786] on button "Next" at bounding box center [1153, 788] width 67 height 20
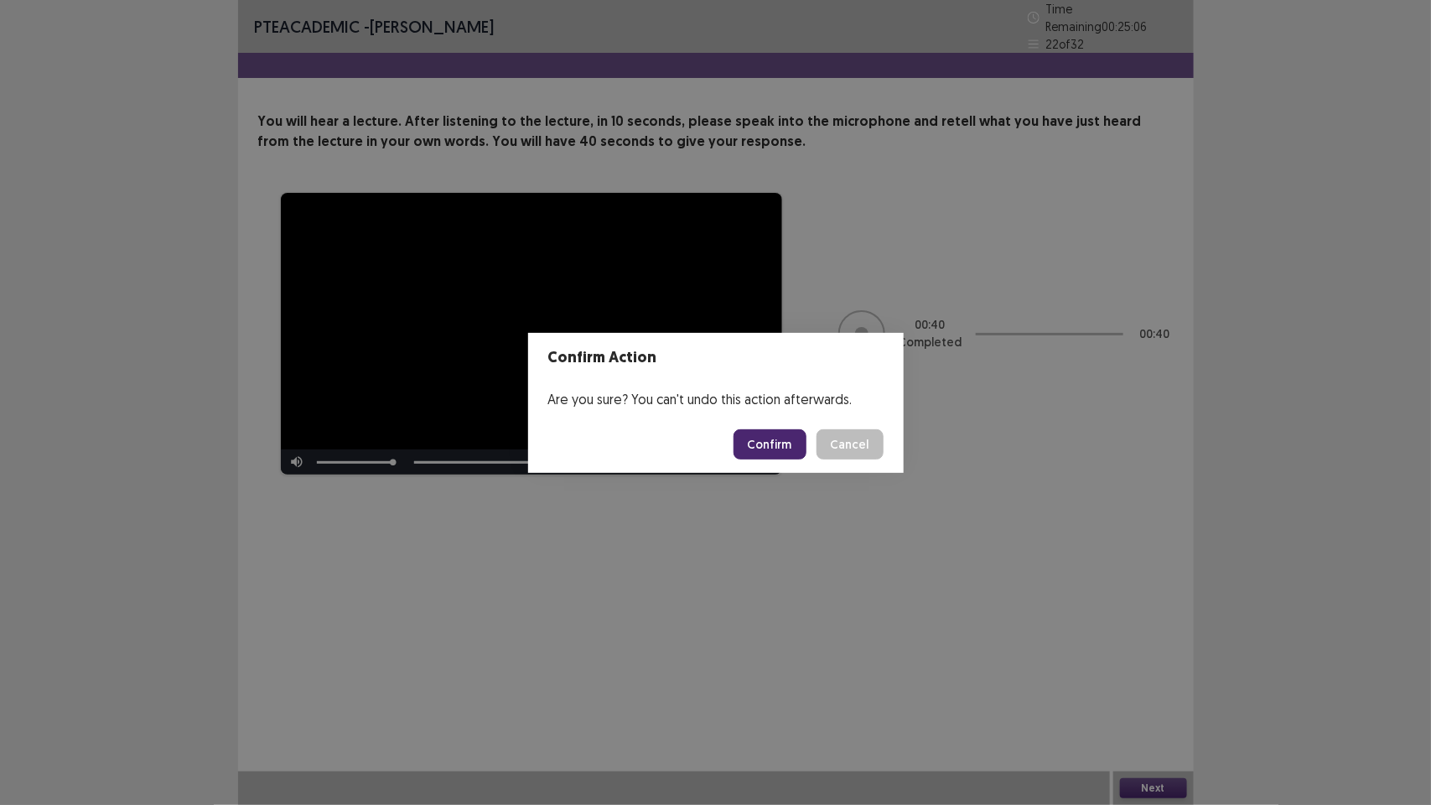
click at [785, 449] on button "Confirm" at bounding box center [770, 444] width 73 height 30
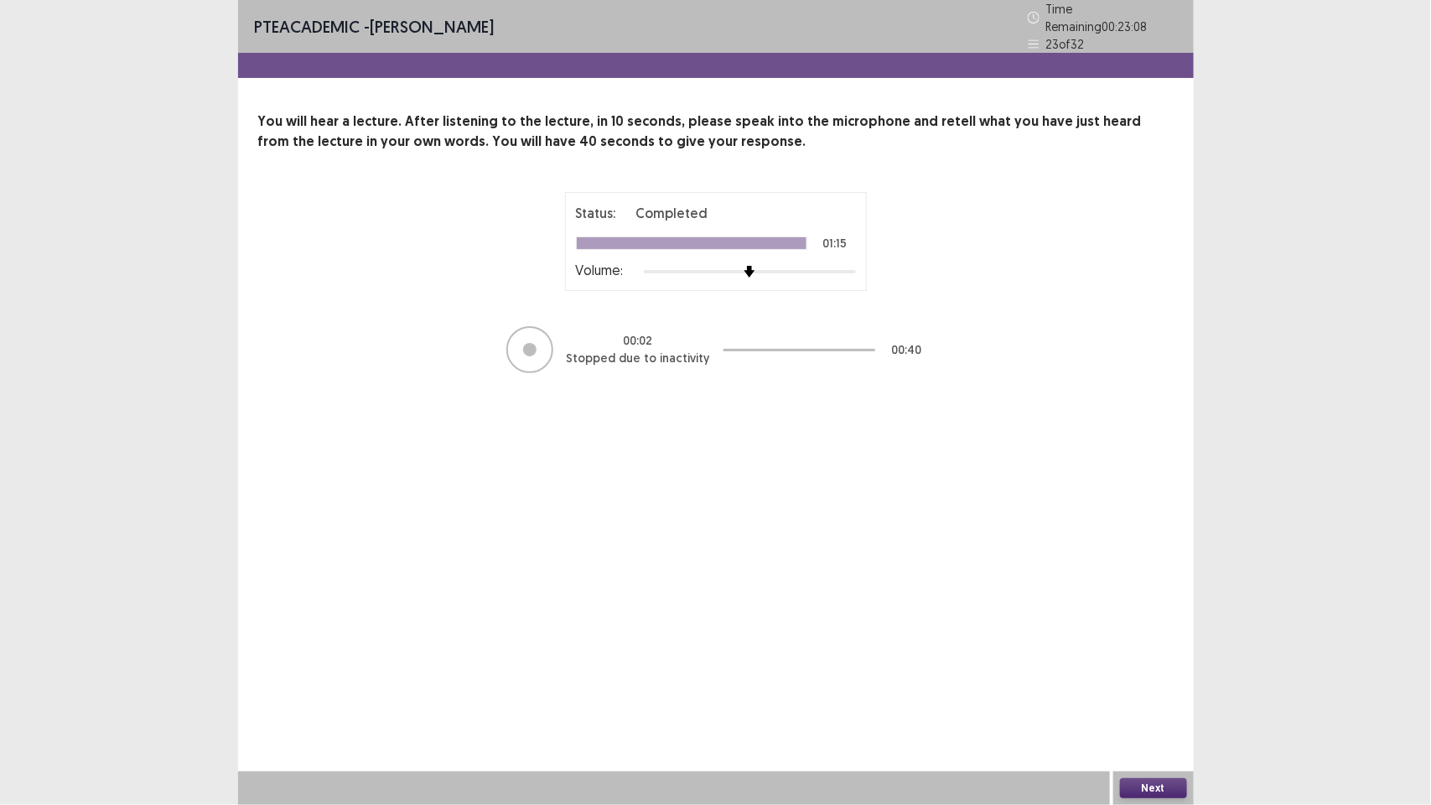
click at [1174, 785] on button "Next" at bounding box center [1153, 788] width 67 height 20
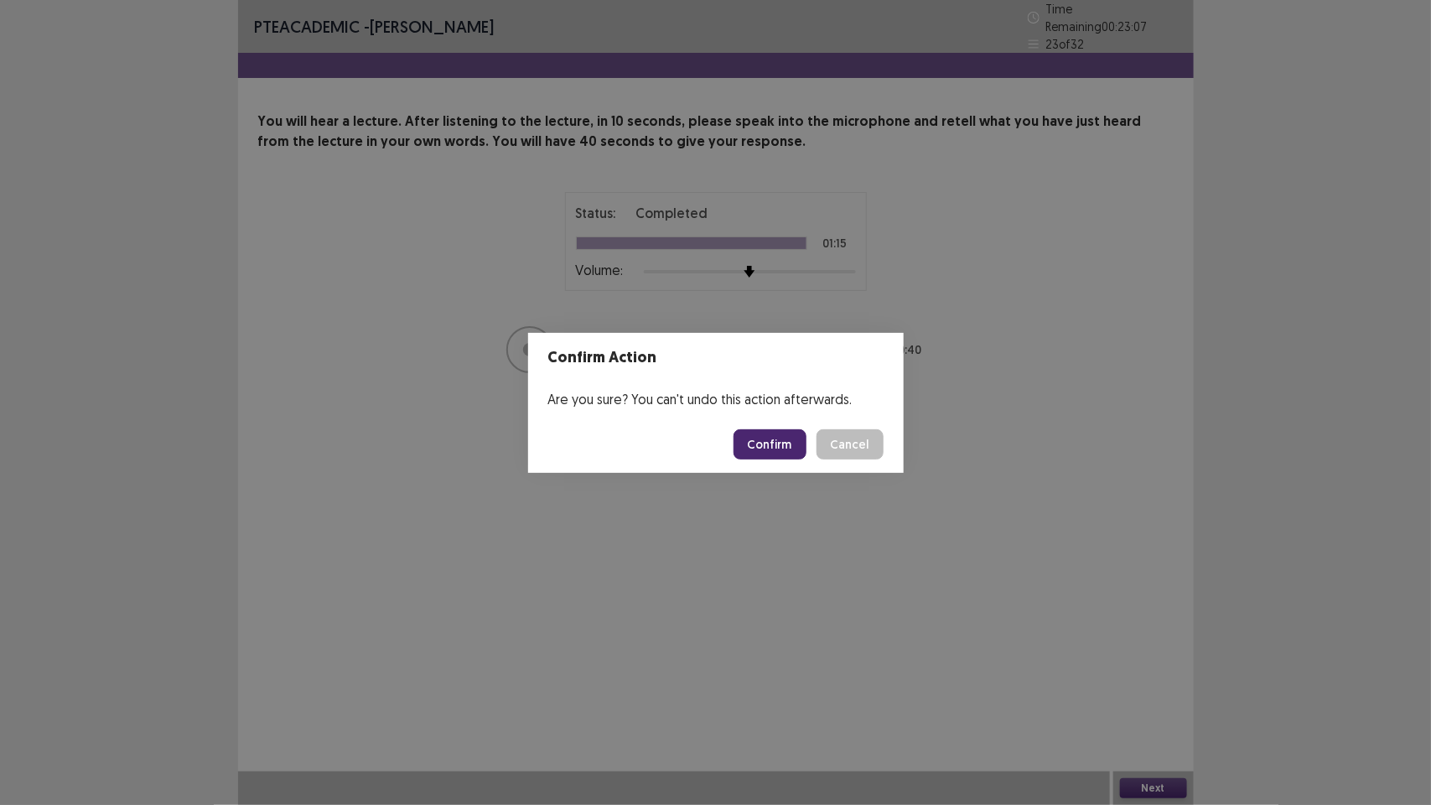
click at [794, 446] on button "Confirm" at bounding box center [770, 444] width 73 height 30
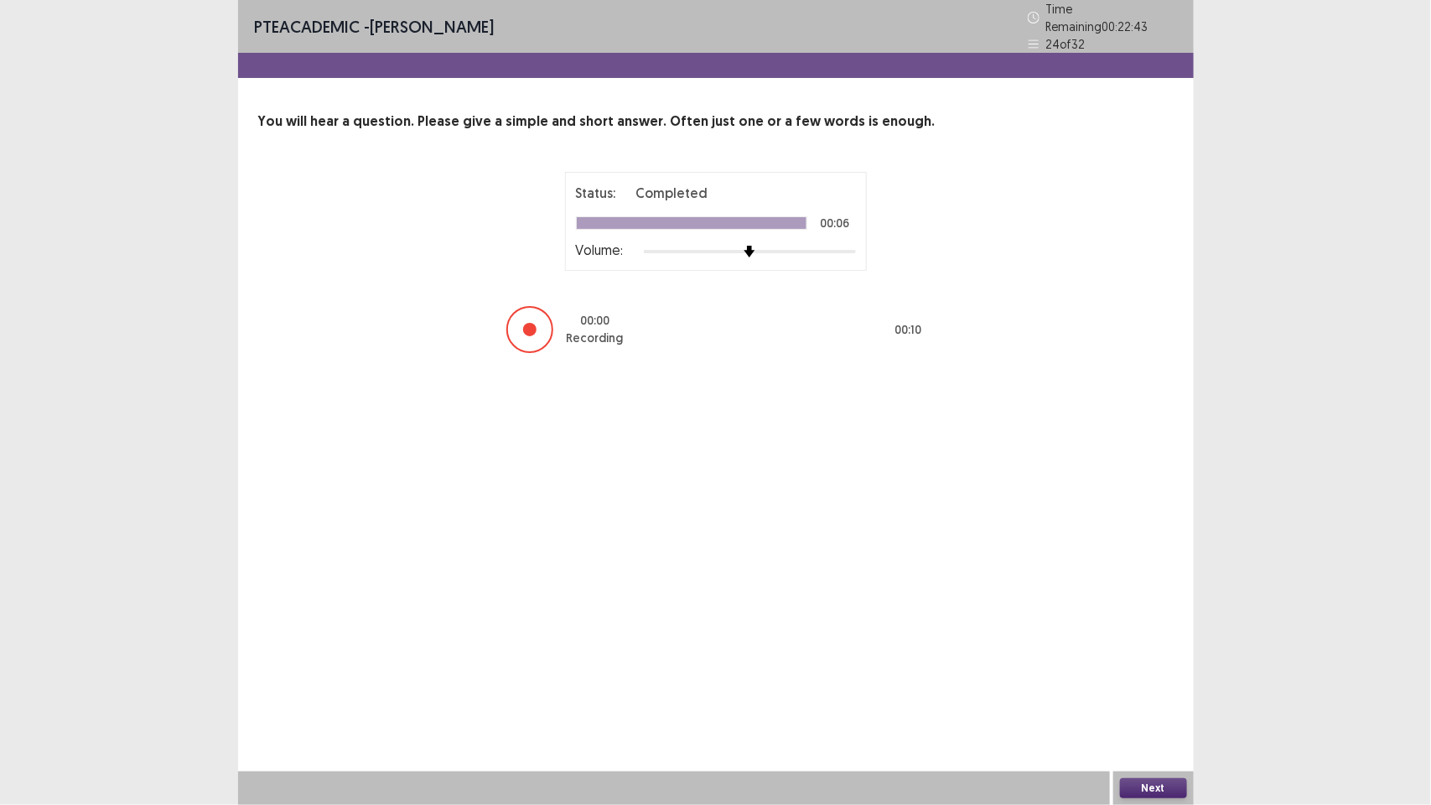
click at [1128, 786] on button "Next" at bounding box center [1153, 788] width 67 height 20
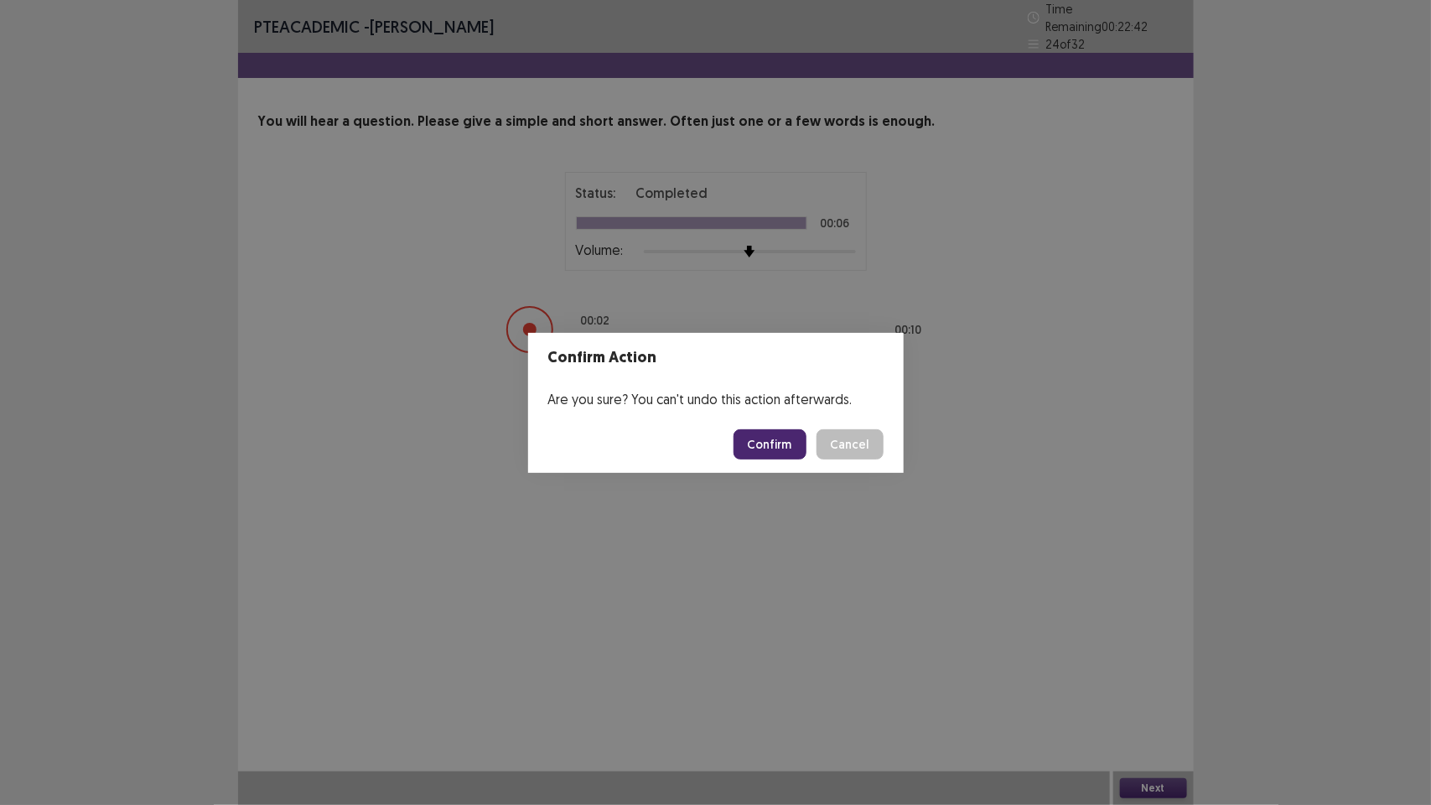
click at [764, 459] on footer "Confirm Cancel" at bounding box center [716, 444] width 376 height 57
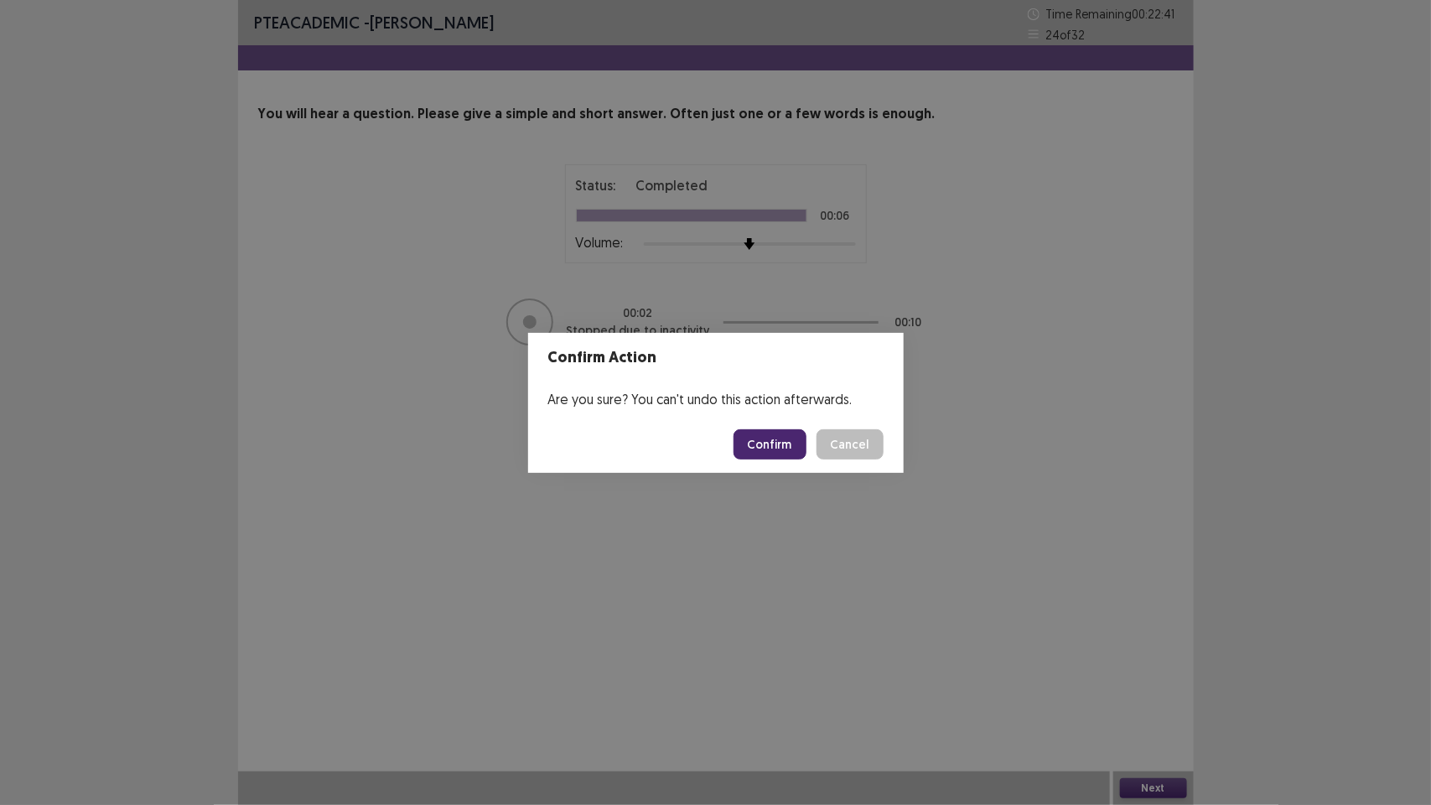
click at [760, 438] on button "Confirm" at bounding box center [770, 444] width 73 height 30
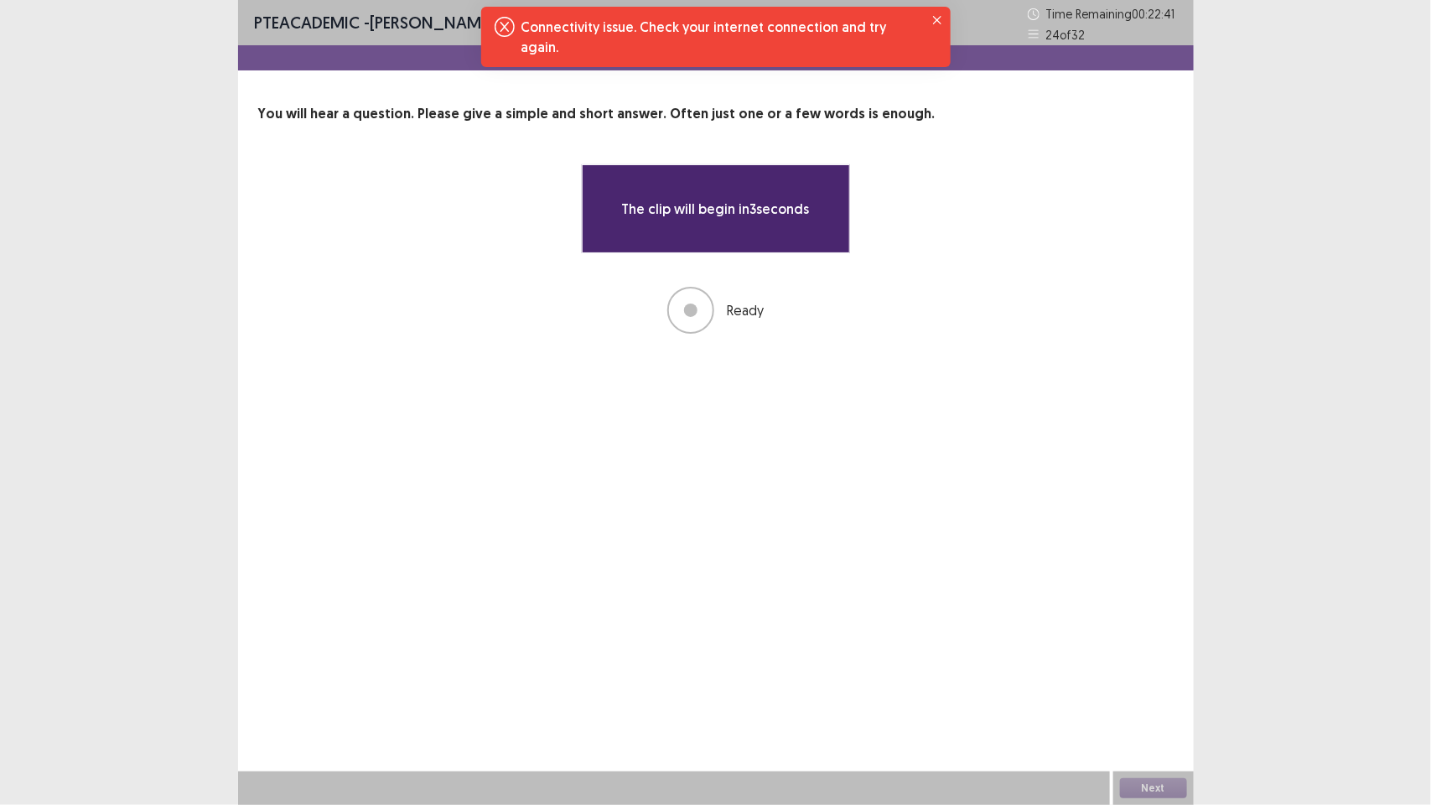
click at [769, 260] on div "The clip will begin in 3 seconds Ready" at bounding box center [716, 248] width 268 height 169
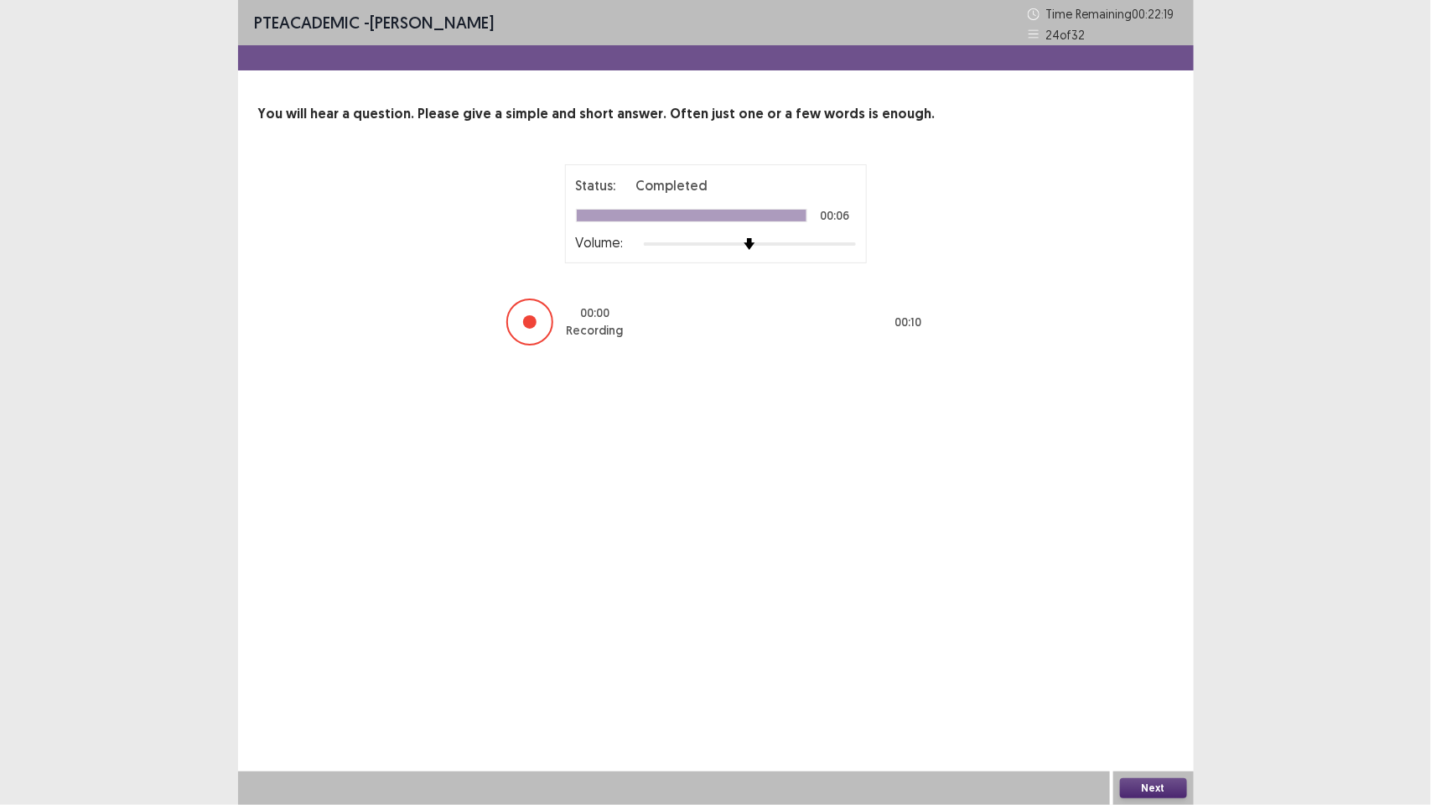
click at [1141, 784] on button "Next" at bounding box center [1153, 788] width 67 height 20
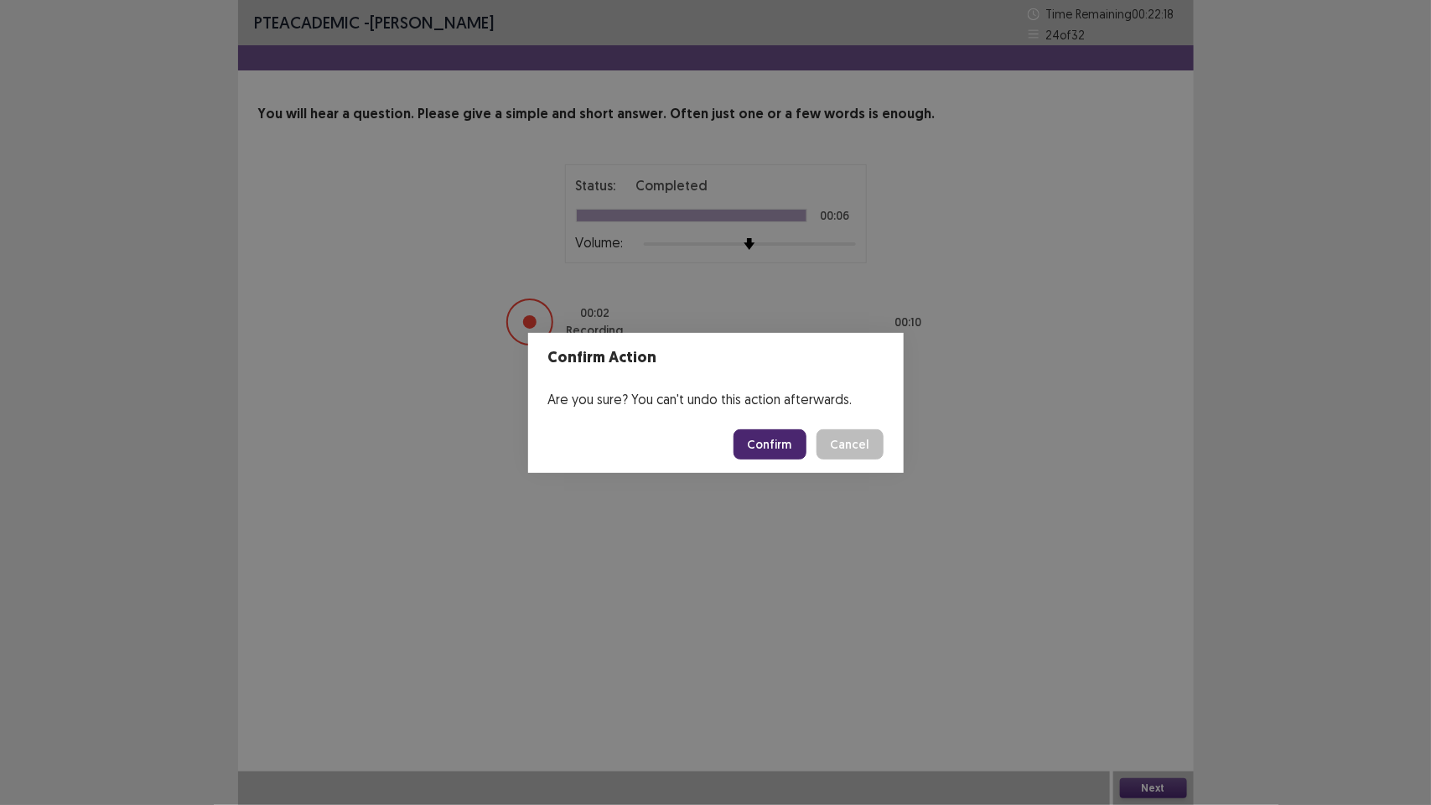
click at [773, 442] on button "Confirm" at bounding box center [770, 444] width 73 height 30
